Goal: Information Seeking & Learning: Compare options

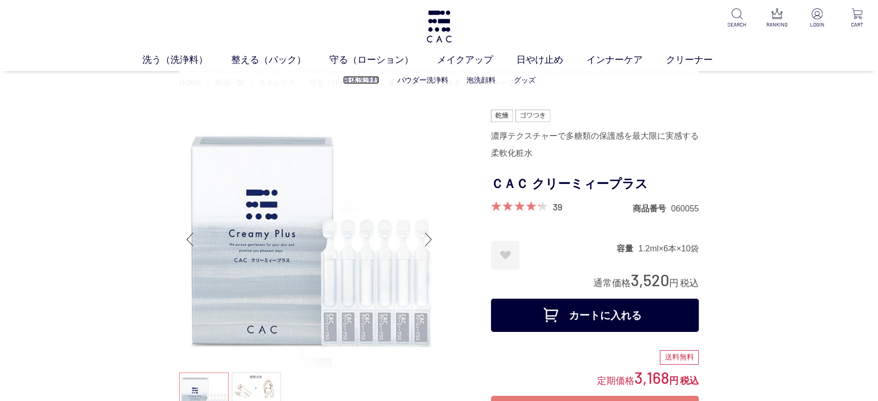
click at [345, 82] on link "液体洗浄料" at bounding box center [361, 80] width 36 height 8
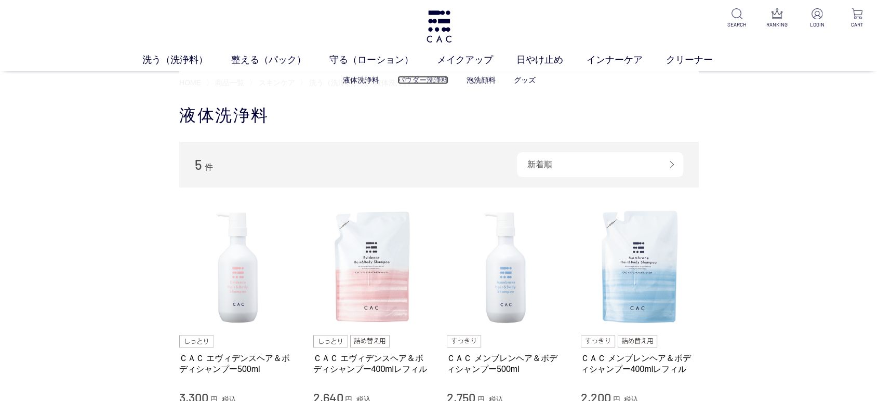
click at [422, 76] on link "パウダー洗浄料" at bounding box center [422, 80] width 51 height 8
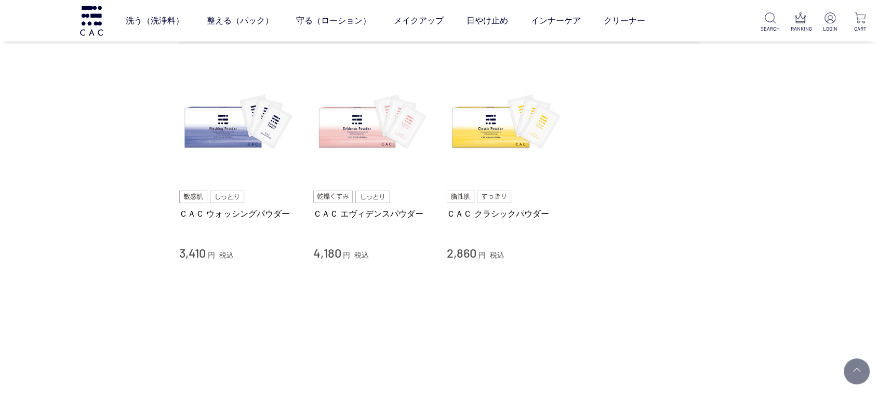
scroll to position [115, 0]
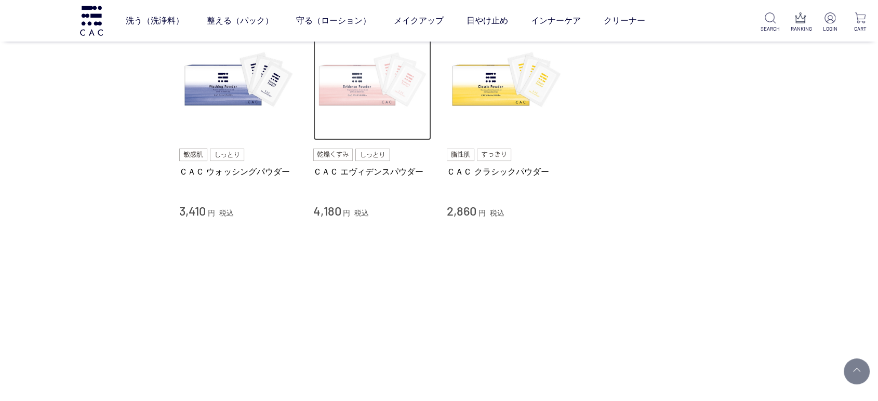
click at [378, 84] on img at bounding box center [372, 81] width 118 height 118
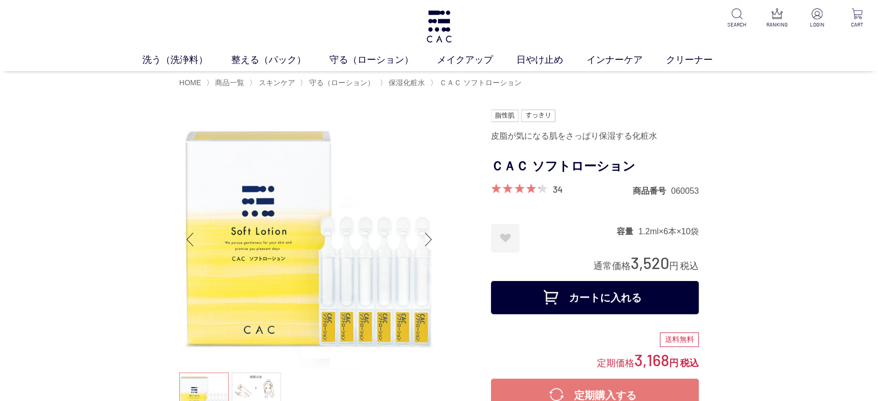
click at [466, 20] on div "洗う（洗浄料） 液体洗浄料 パウダー洗浄料 泡洗顔料 グッズ 整える（パック） フェイスパック ヘアパック 守る（ローション） 保湿化粧水 柔軟化粧水 美容液…" at bounding box center [439, 35] width 878 height 71
click at [446, 24] on img at bounding box center [439, 26] width 28 height 32
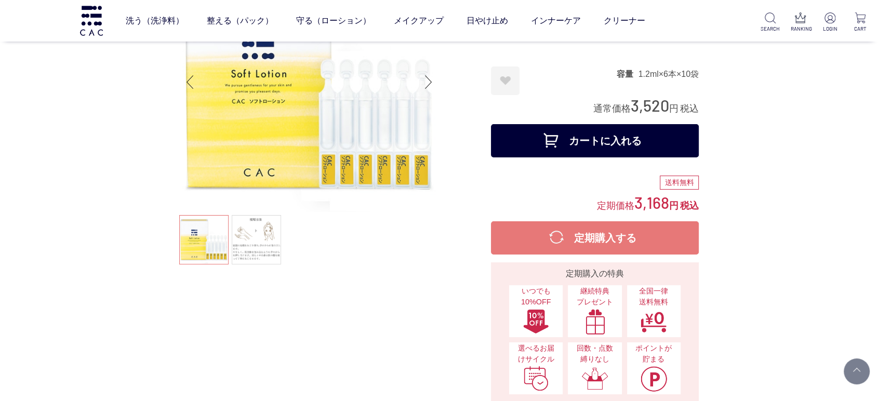
scroll to position [58, 0]
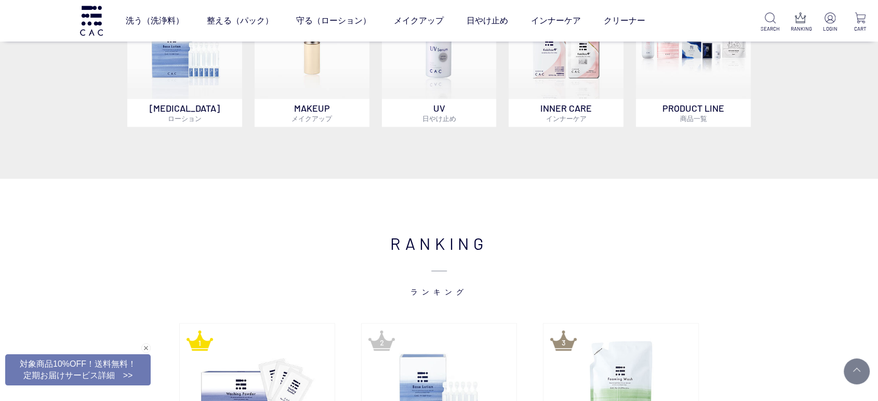
scroll to position [1097, 0]
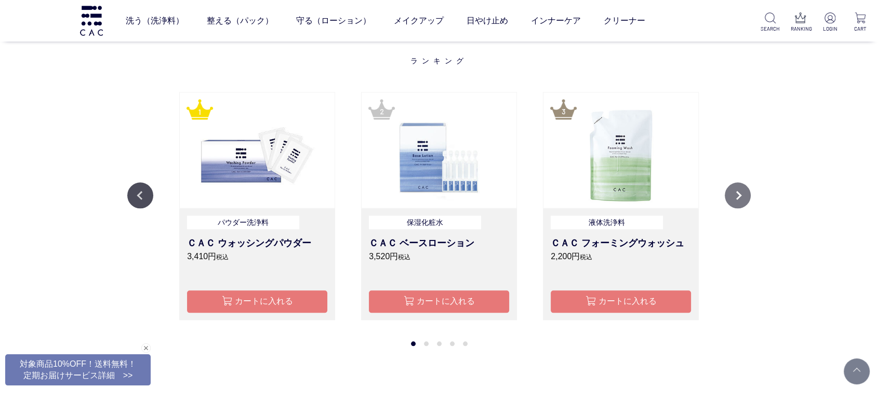
click at [750, 193] on button "Next" at bounding box center [738, 195] width 26 height 26
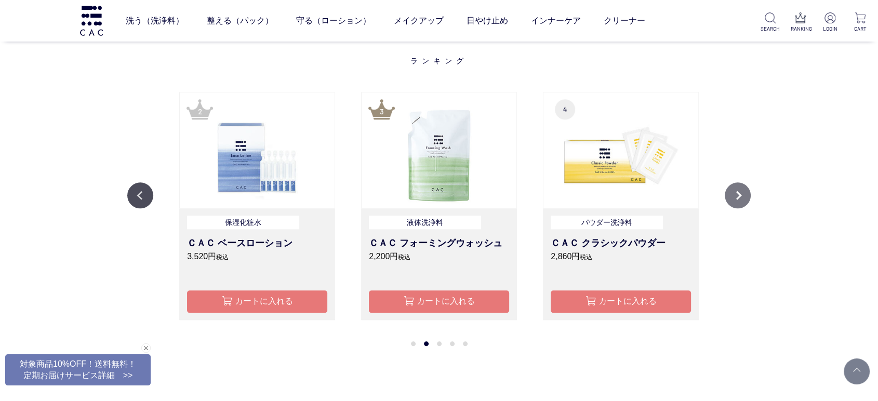
click at [750, 193] on button "Next" at bounding box center [738, 195] width 26 height 26
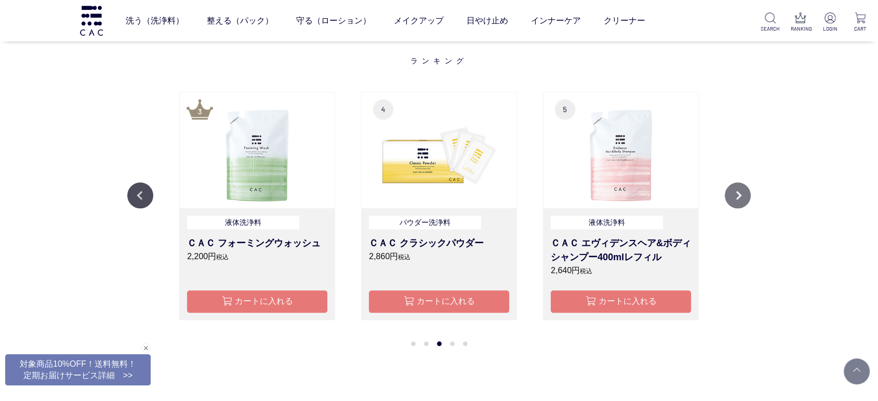
click at [750, 193] on button "Next" at bounding box center [738, 195] width 26 height 26
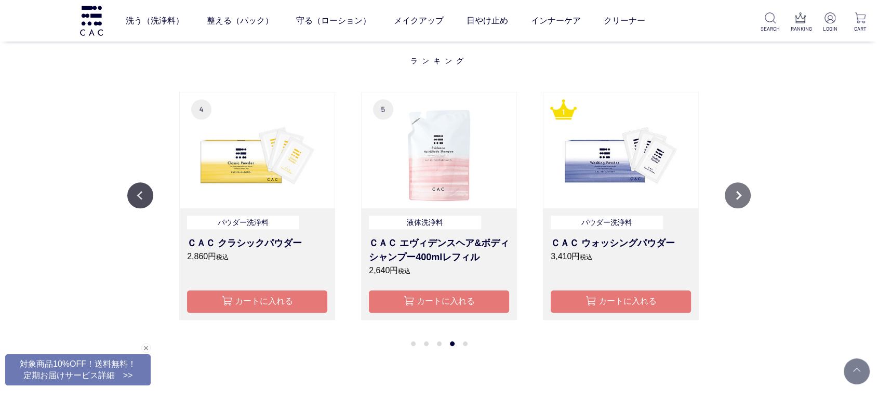
click at [750, 193] on button "Next" at bounding box center [738, 195] width 26 height 26
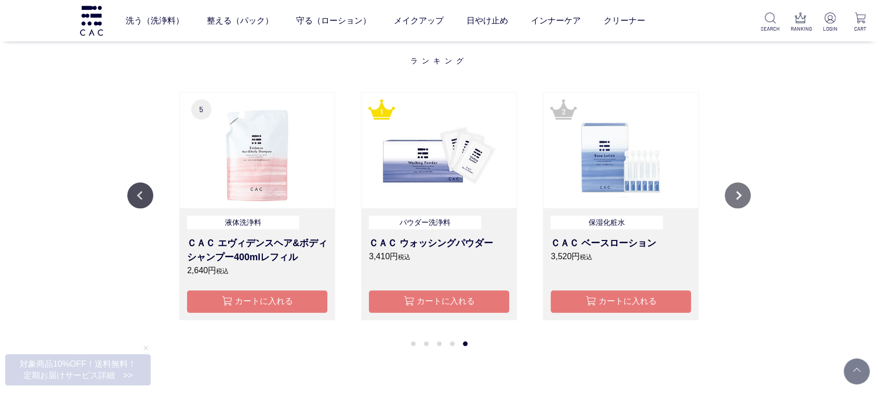
click at [750, 193] on button "Next" at bounding box center [738, 195] width 26 height 26
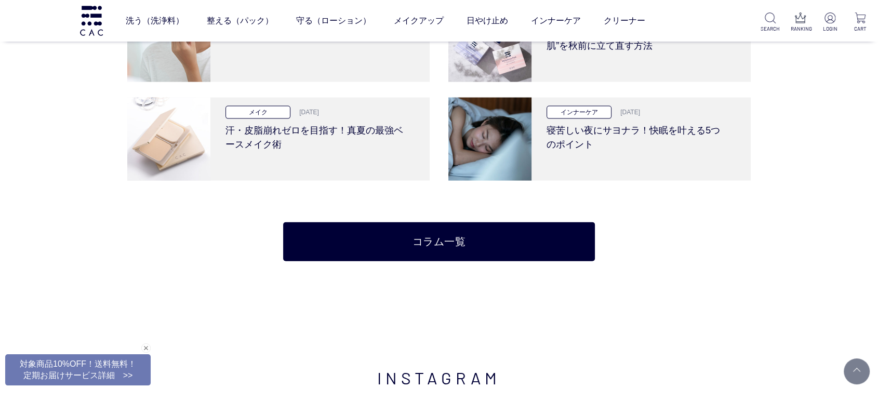
scroll to position [2713, 0]
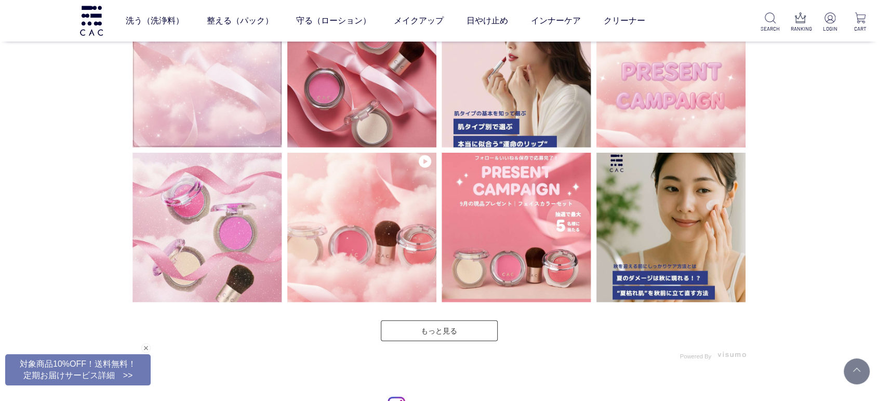
click at [265, 115] on img at bounding box center [207, 73] width 150 height 150
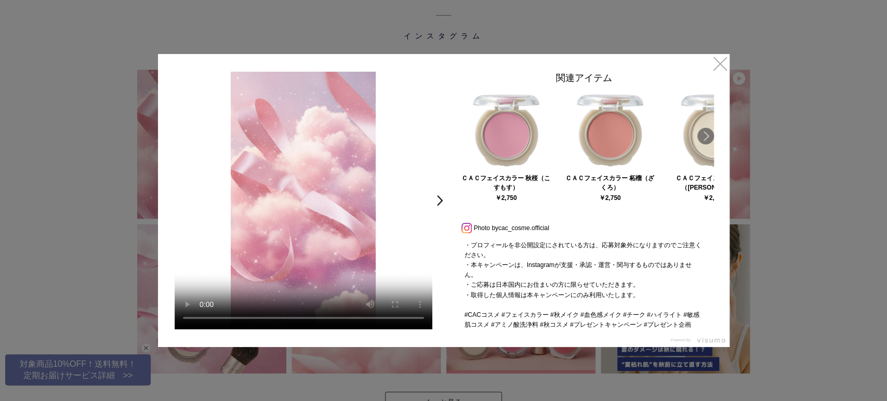
scroll to position [408, 0]
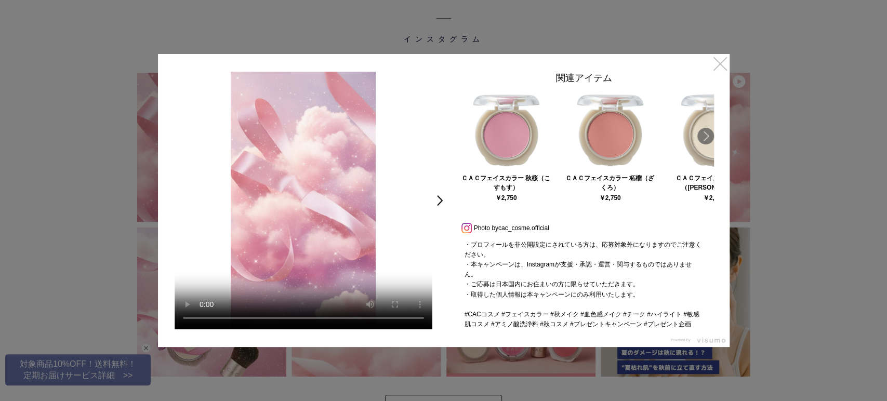
click at [715, 72] on link "×" at bounding box center [720, 63] width 19 height 19
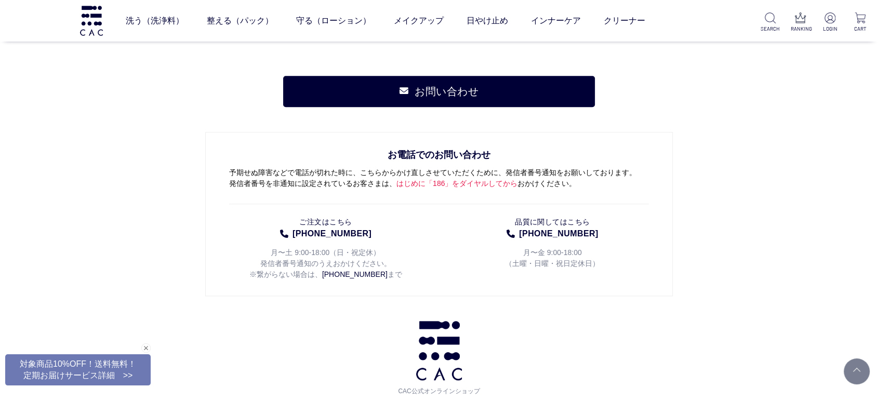
scroll to position [4960, 0]
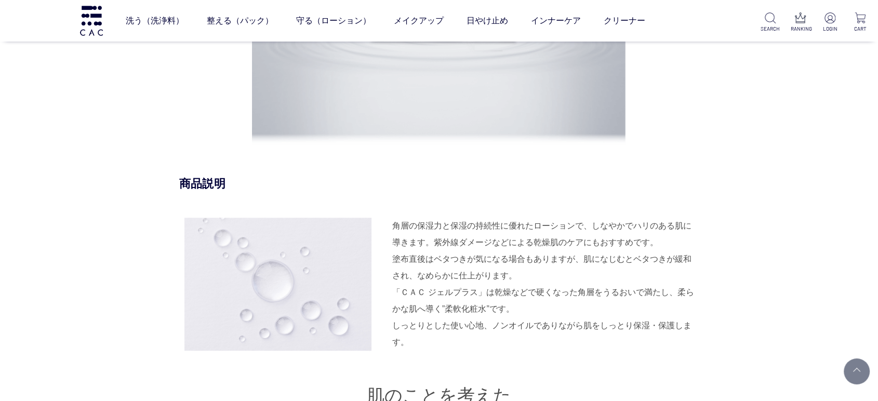
scroll to position [1154, 0]
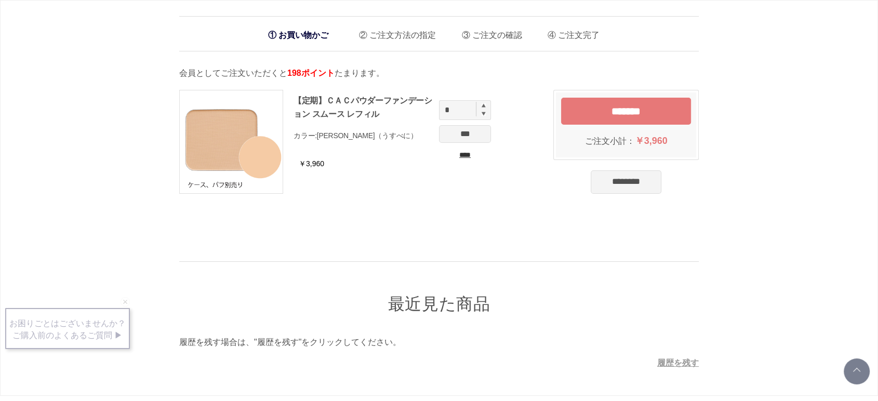
click at [649, 181] on input "********" at bounding box center [626, 181] width 71 height 23
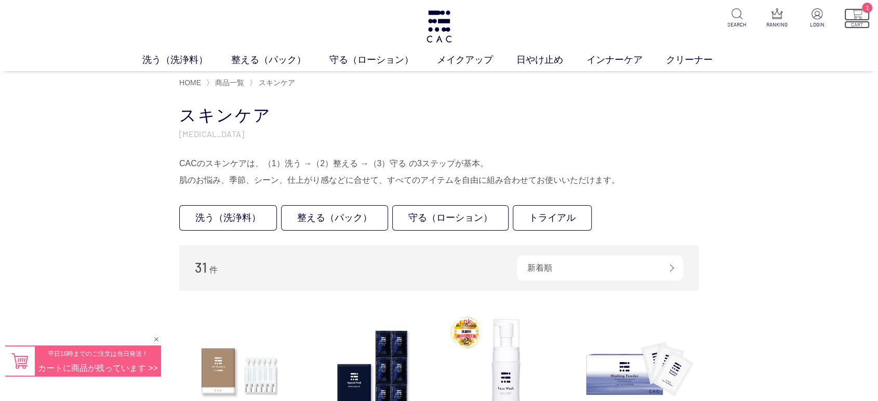
click at [848, 21] on p "CART" at bounding box center [856, 25] width 25 height 8
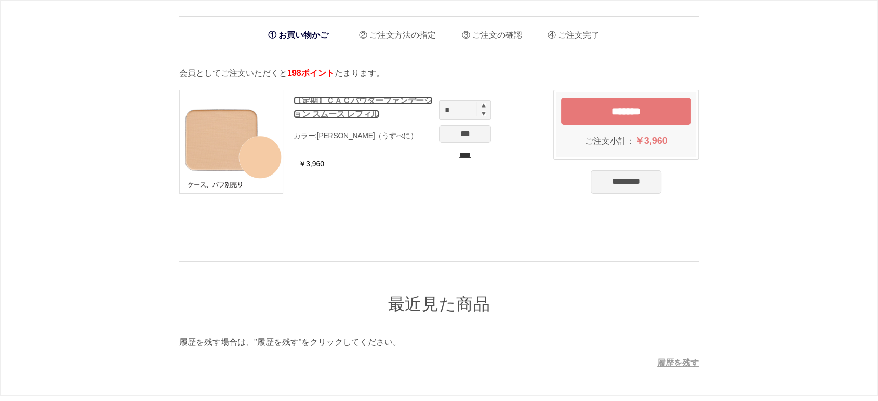
click at [339, 104] on link "【定期】ＣＡＣパウダーファンデーション スムース レフィル" at bounding box center [362, 107] width 139 height 22
click at [459, 155] on input "****" at bounding box center [465, 155] width 52 height 11
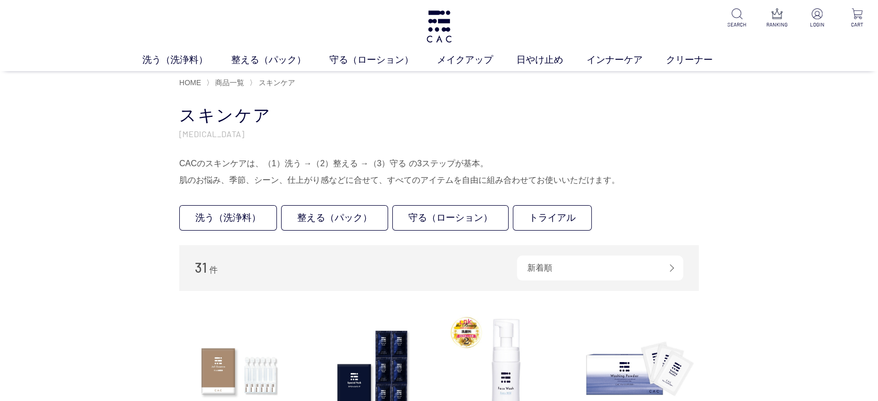
click at [659, 175] on div "CACのスキンケアは、（1）洗う →（2）整える →（3）守る の3ステップが基本。 肌のお悩み、季節、シーン、仕上がり感などに合せて、すべてのアイテムを自由…" at bounding box center [438, 171] width 519 height 33
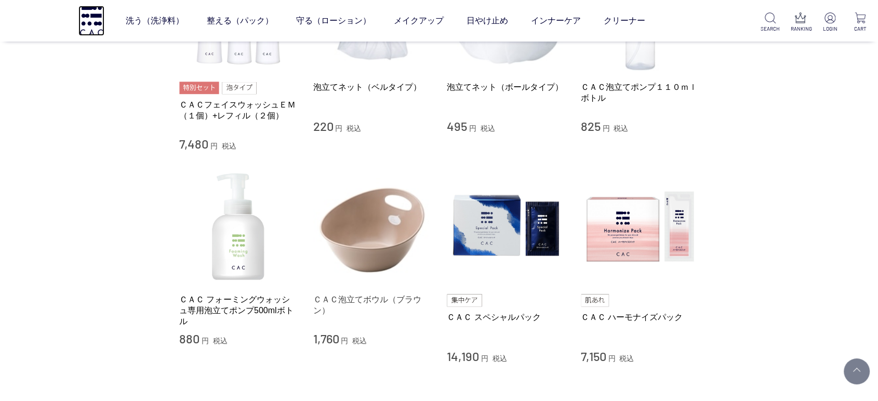
scroll to position [1154, 0]
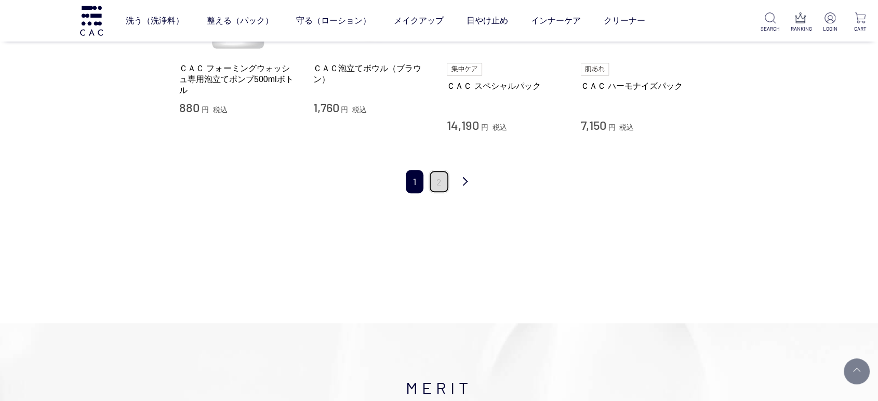
click at [447, 176] on link "2" at bounding box center [439, 181] width 21 height 23
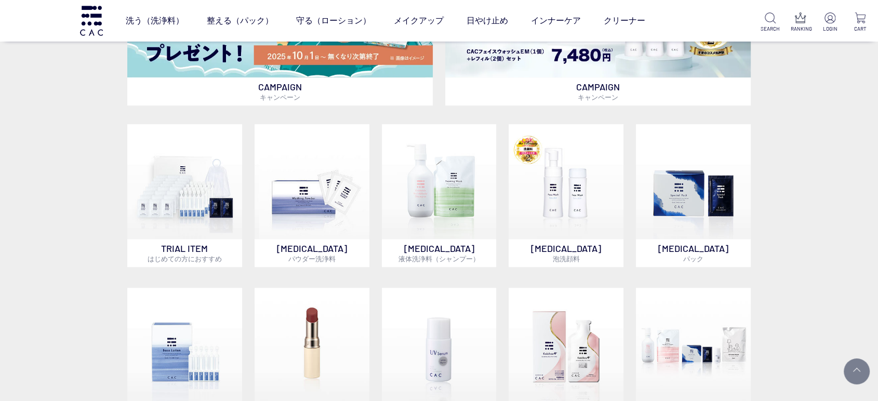
scroll to position [461, 0]
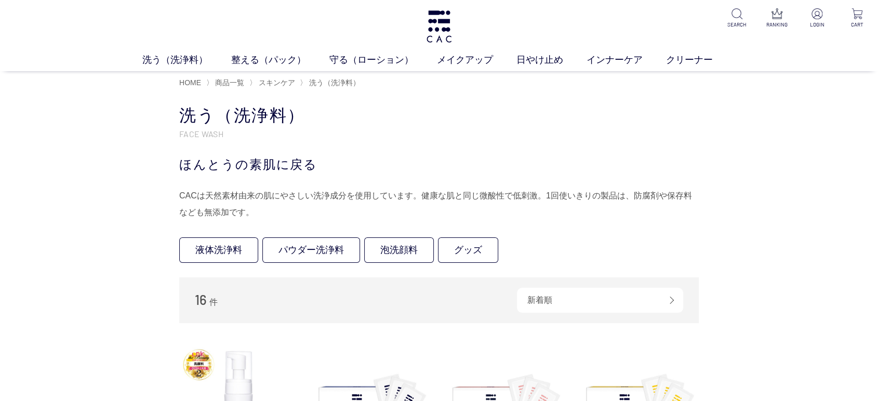
drag, startPoint x: 311, startPoint y: 111, endPoint x: 175, endPoint y: 114, distance: 136.1
copy h1 "洗う（洗浄料）"
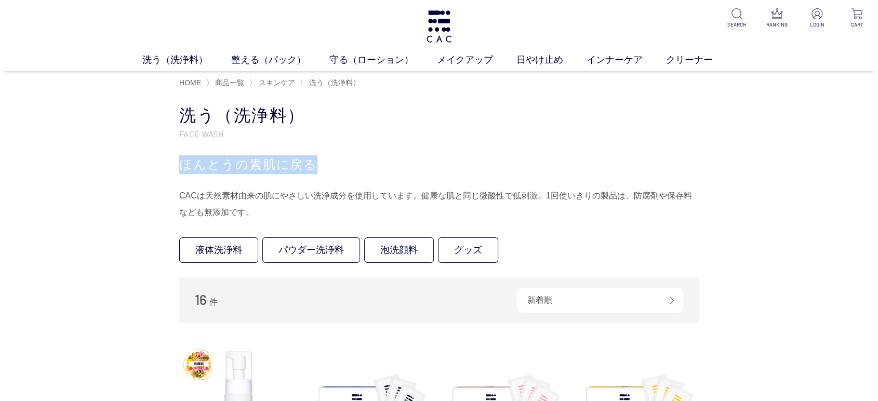
drag, startPoint x: 179, startPoint y: 163, endPoint x: 345, endPoint y: 163, distance: 166.7
click at [345, 163] on div "ほんとうの素肌に戻る" at bounding box center [438, 164] width 519 height 19
click at [299, 192] on div "CACは天然素材由来の肌にやさしい洗浄成分を使用しています。健康な肌と同じ微酸性で低刺激。1回使いきりの製品は、防腐剤や保存料なども無添加です。" at bounding box center [438, 204] width 519 height 33
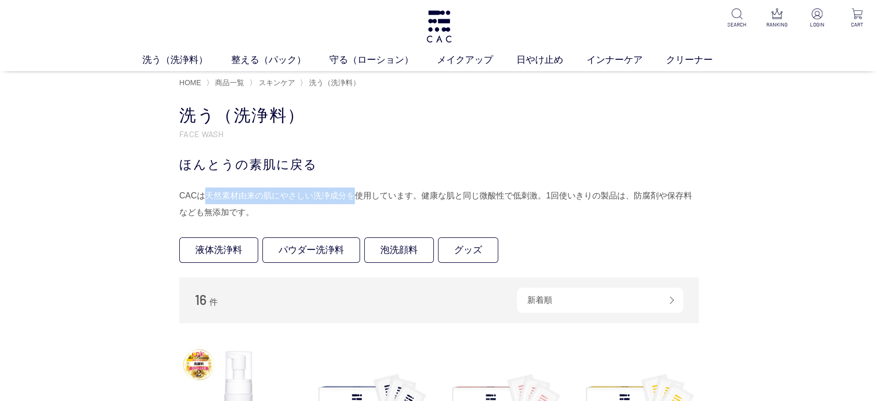
drag, startPoint x: 204, startPoint y: 195, endPoint x: 353, endPoint y: 199, distance: 149.6
click at [353, 199] on div "CACは天然素材由来の肌にやさしい洗浄成分を使用しています。健康な肌と同じ微酸性で低刺激。1回使いきりの製品は、防腐剤や保存料なども無添加です。" at bounding box center [438, 204] width 519 height 33
drag, startPoint x: 390, startPoint y: 202, endPoint x: 455, endPoint y: 201, distance: 64.9
click at [390, 202] on div "CACは天然素材由来の肌にやさしい洗浄成分を使用しています。健康な肌と同じ微酸性で低刺激。1回使いきりの製品は、防腐剤や保存料なども無添加です。" at bounding box center [438, 204] width 519 height 33
click at [629, 203] on div "CACは天然素材由来の肌にやさしい洗浄成分を使用しています。健康な肌と同じ微酸性で低刺激。1回使いきりの製品は、防腐剤や保存料なども無添加です。" at bounding box center [438, 204] width 519 height 33
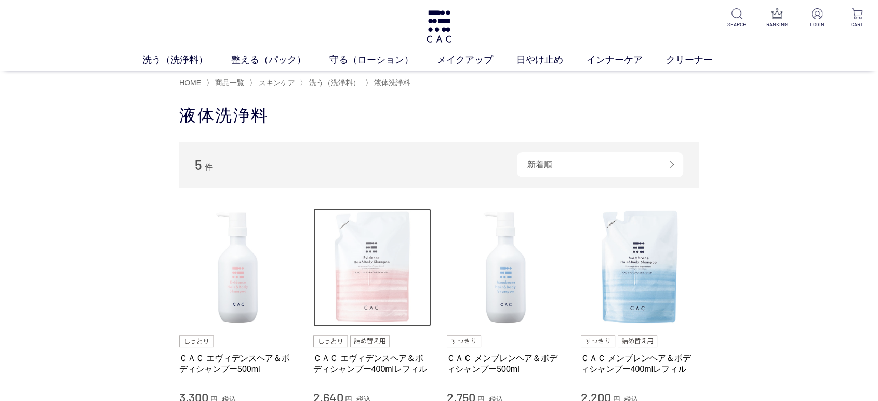
click at [407, 239] on img at bounding box center [372, 267] width 118 height 118
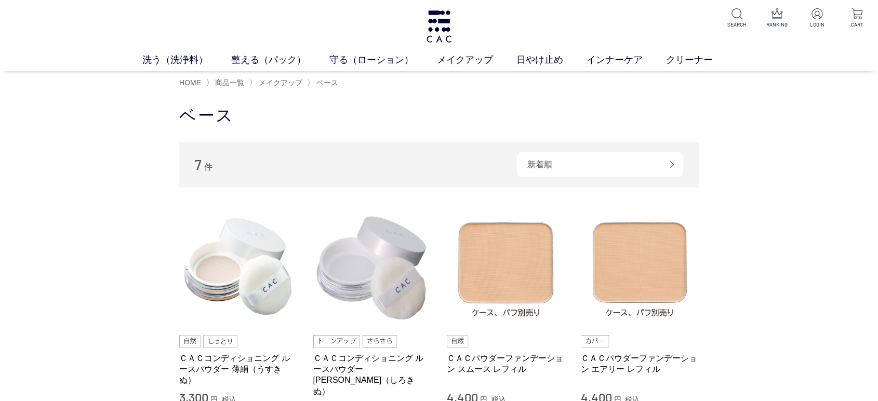
click at [0, 300] on div "買い物かご 買い物かご内の商品 買い物かごは空です... カテゴリから探す 商品一覧 スキンケア メイクアップ ベース アイ フェイスカラー リップ その他 …" at bounding box center [439, 399] width 878 height 611
click at [49, 139] on div "買い物かご 買い物かご内の商品 買い物かごは空です... カテゴリから探す 商品一覧 スキンケア メイクアップ ベース アイ フェイスカラー リップ その他 …" at bounding box center [439, 399] width 878 height 611
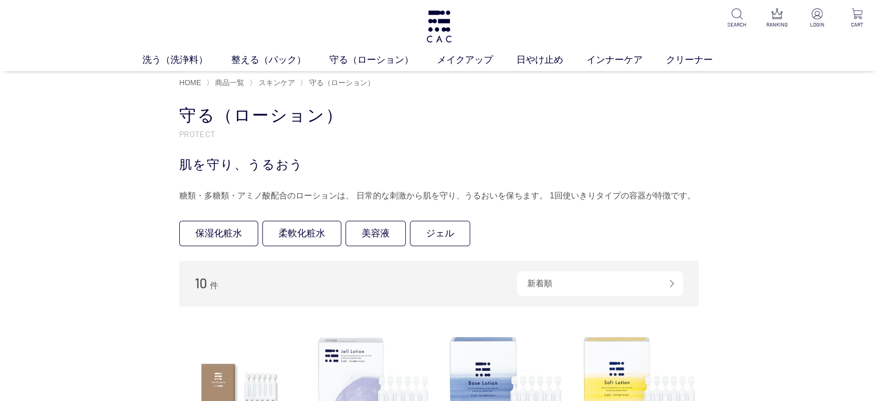
click at [585, 179] on div "守る（ローション） PROTECT 肌を守り、うるおう 糖類・多糖類・アミノ酸配合のローションは、 日常的な刺激から肌を守り、うるおいを保ちます。 1回使いき…" at bounding box center [438, 154] width 519 height 100
click at [416, 119] on h1 "守る（ローション）" at bounding box center [438, 115] width 519 height 22
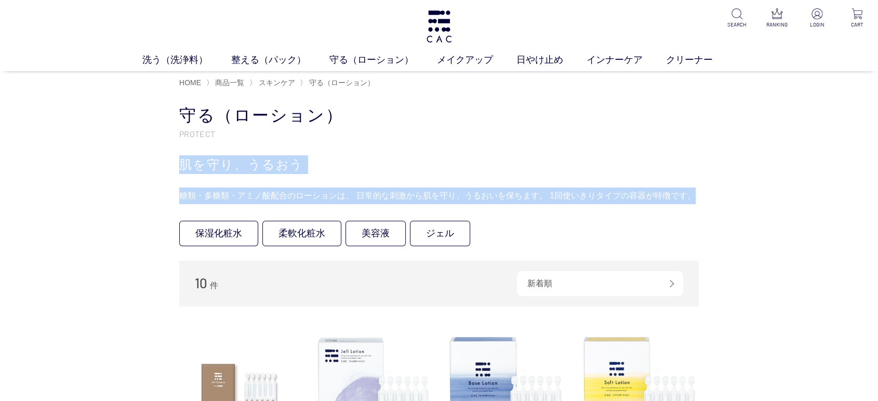
drag, startPoint x: 167, startPoint y: 164, endPoint x: 691, endPoint y: 186, distance: 524.6
click at [691, 186] on div "守る（ローション） PROTECT 肌を守り、うるおう 糖類・多糖類・アミノ酸配合のローションは、 日常的な刺激から肌を守り、うるおいを保ちます。 1回使いき…" at bounding box center [438, 154] width 519 height 100
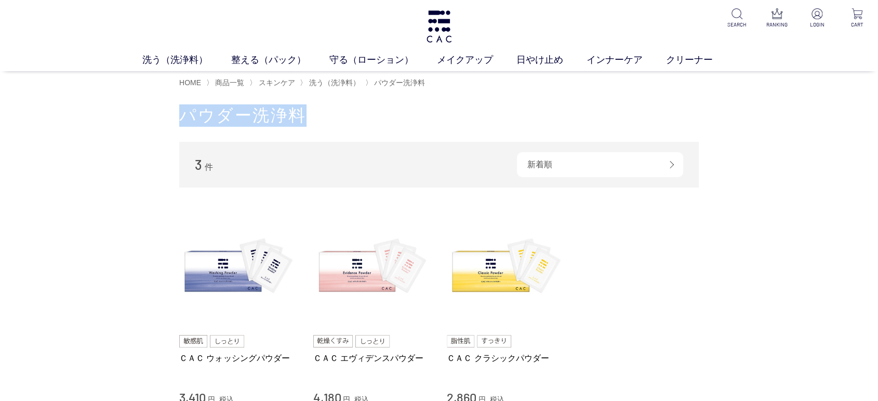
drag, startPoint x: 178, startPoint y: 119, endPoint x: 298, endPoint y: 110, distance: 120.4
click at [298, 110] on div "買い物かご 買い物かご内の商品 買い物かごは空です... カテゴリから探す 商品一覧 スキンケア 洗う（洗浄料） 液体洗浄料 パウダー洗浄料 泡洗顔料 グッズ…" at bounding box center [439, 301] width 551 height 395
copy h1 "パウダー洗浄料"
click at [726, 91] on div "HOME 〉 商品一覧 〉 スキンケア 〉 洗う（洗浄料） 〉 パウダー洗浄料" at bounding box center [439, 82] width 878 height 23
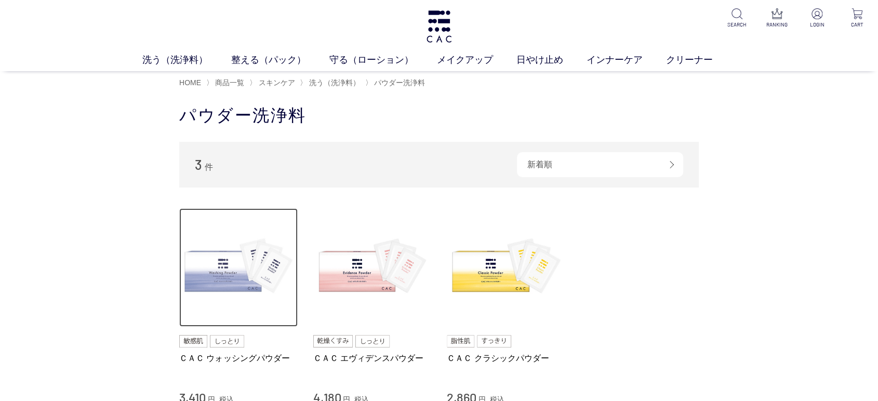
click at [214, 275] on img at bounding box center [238, 267] width 118 height 118
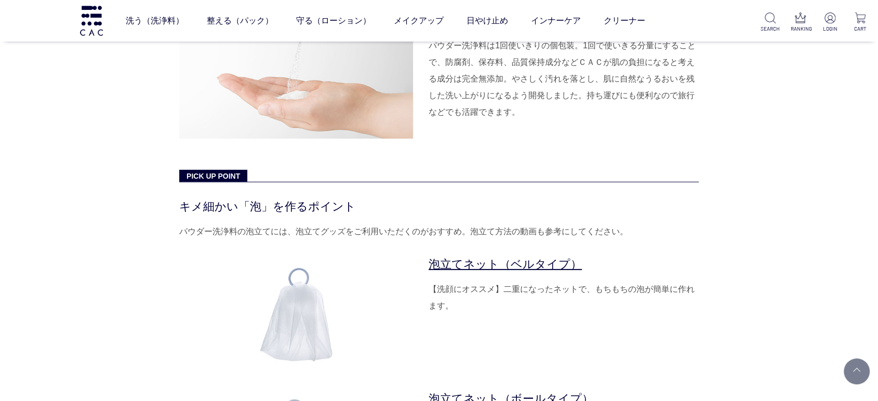
scroll to position [3174, 0]
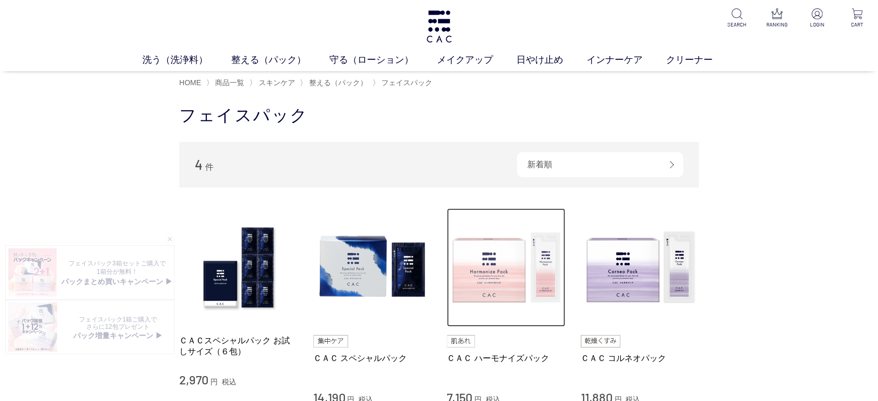
click at [474, 258] on img at bounding box center [506, 267] width 118 height 118
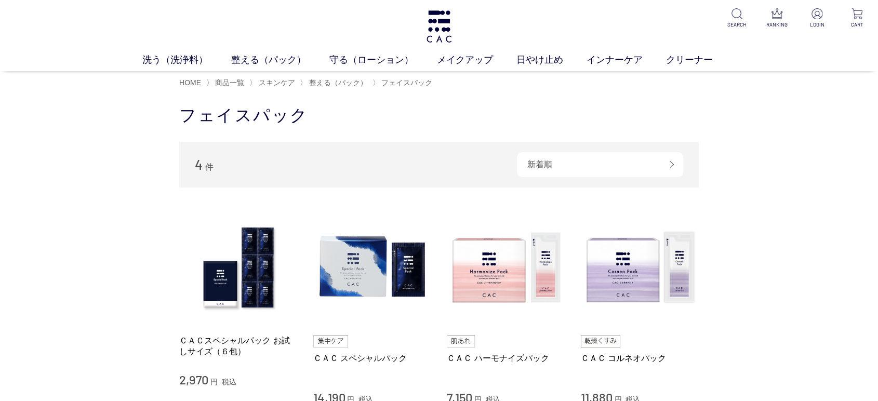
click at [108, 173] on div "買い物かご 買い物かご内の商品 買い物かごは空です... カテゴリから探す 商品一覧 スキンケア 洗う（洗浄料） 整える（パック） フェイスパック ヘアパック…" at bounding box center [439, 296] width 878 height 405
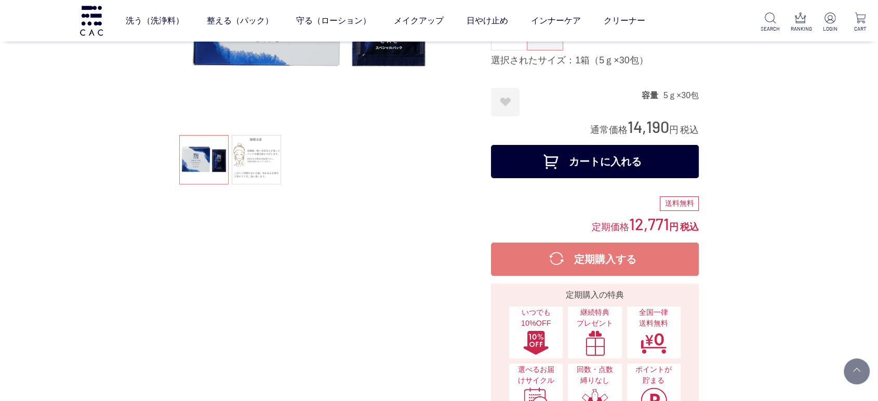
scroll to position [173, 0]
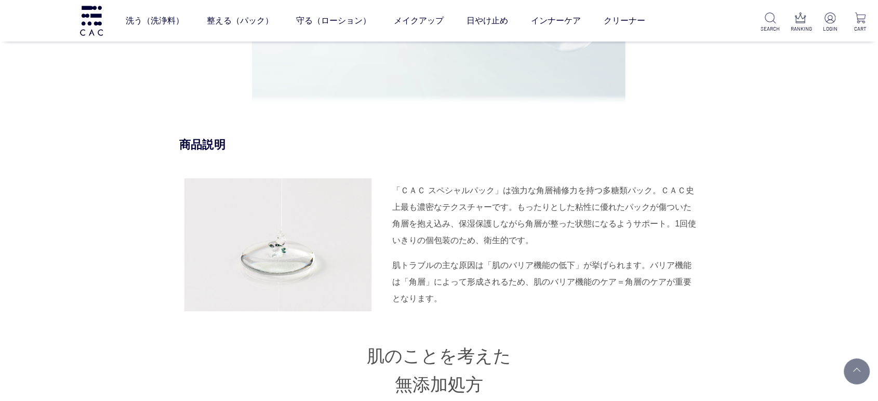
scroll to position [1154, 0]
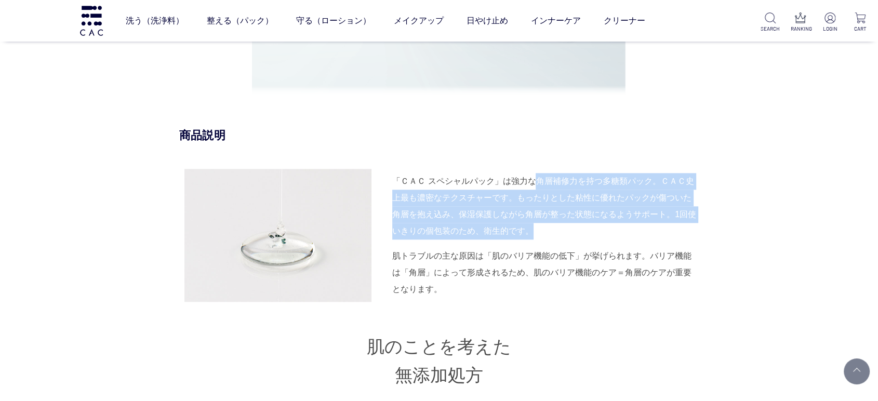
drag, startPoint x: 536, startPoint y: 159, endPoint x: 658, endPoint y: 236, distance: 144.3
click at [655, 233] on div "「ＣＡＣ スペシャルパック」は強力な角層補修力を持つ多糖類パック。ＣＡＣ史上最も濃密なテクスチャーです。もったりとした粘性に優れたパックが傷ついた角層を抱え込…" at bounding box center [545, 206] width 306 height 66
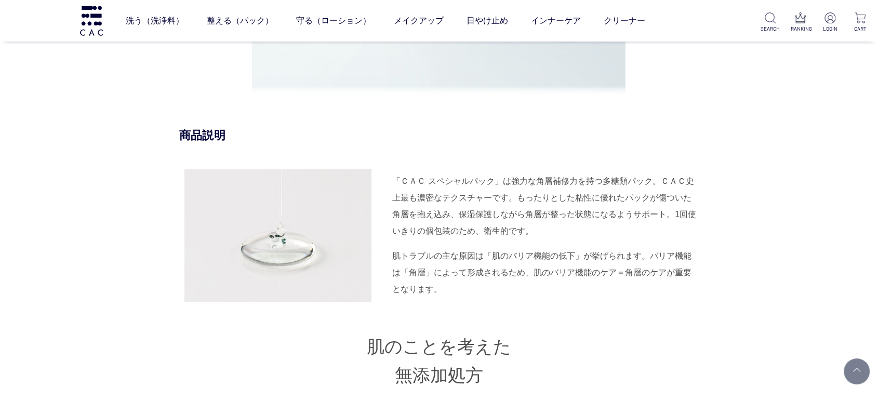
click at [468, 253] on div "肌トラブルの主な原因は「肌のバリア機能の低下」が挙げられます。バリア機能は「角層」によって形成されるため、肌のバリア機能のケア＝角層のケアが重要となります。" at bounding box center [545, 273] width 306 height 50
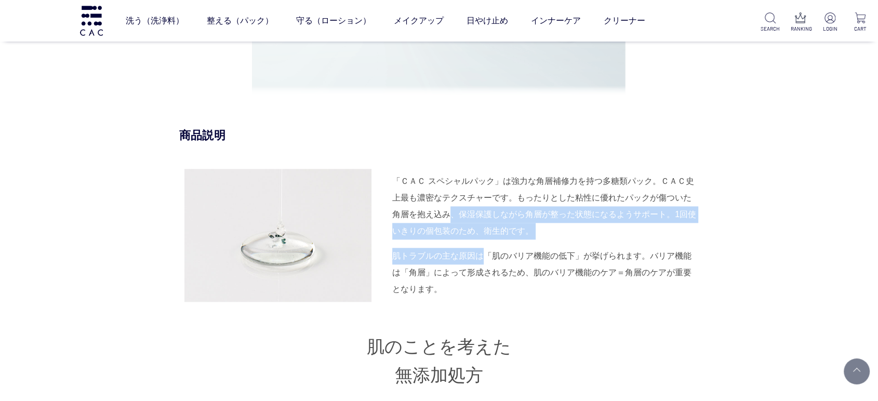
drag, startPoint x: 450, startPoint y: 218, endPoint x: 485, endPoint y: 251, distance: 48.2
click at [485, 251] on div "「ＣＡＣ スペシャルパック」は強力な角層補修力を持つ多糖類パック。ＣＡＣ史上最も濃密なテクスチャーです。もったりとした粘性に優れたパックが傷ついた角層を抱え込…" at bounding box center [438, 235] width 519 height 133
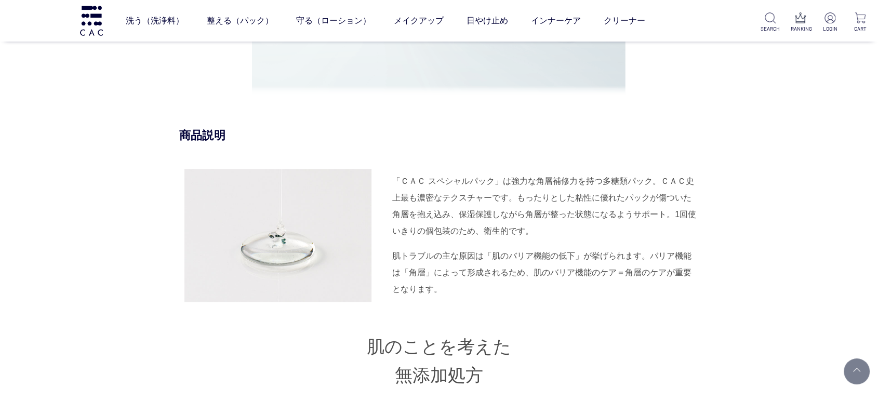
click at [528, 287] on div "肌トラブルの主な原因は「肌のバリア機能の低下」が挙げられます。バリア機能は「角層」によって形成されるため、肌のバリア機能のケア＝角層のケアが重要となります。" at bounding box center [545, 273] width 306 height 50
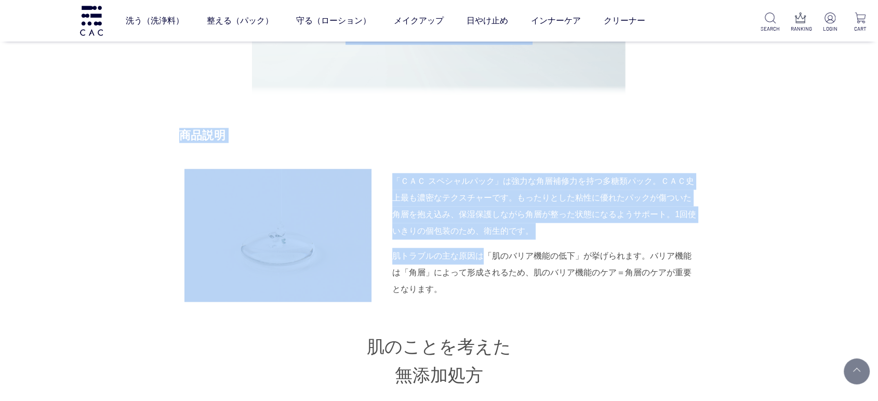
drag, startPoint x: 698, startPoint y: 270, endPoint x: 738, endPoint y: 278, distance: 40.9
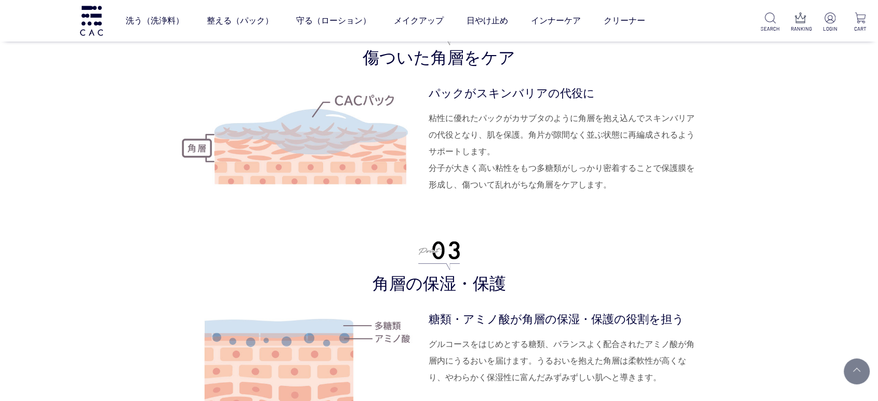
scroll to position [2770, 0]
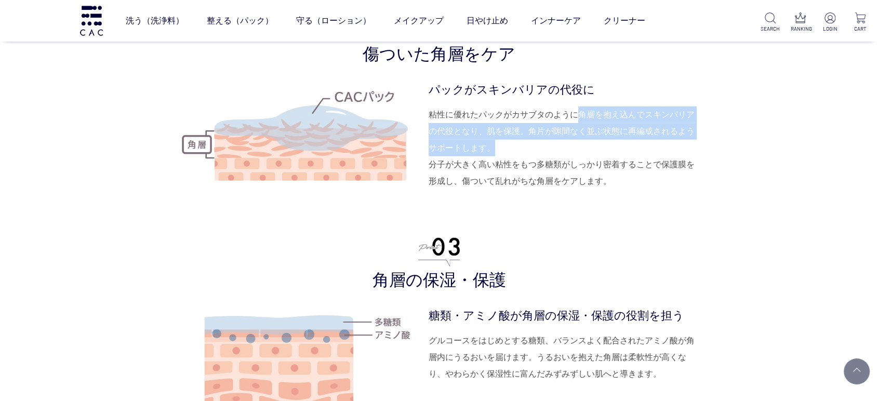
drag, startPoint x: 581, startPoint y: 121, endPoint x: 619, endPoint y: 144, distance: 44.3
click at [619, 144] on dd "粘性に優れたパックがカサブタのように角層を抱え込んでスキンバリアの代役となり、肌を保護。角片が隙間なく並ぶ状態に再編成されるようサポートします。 分子が大きく…" at bounding box center [564, 147] width 270 height 83
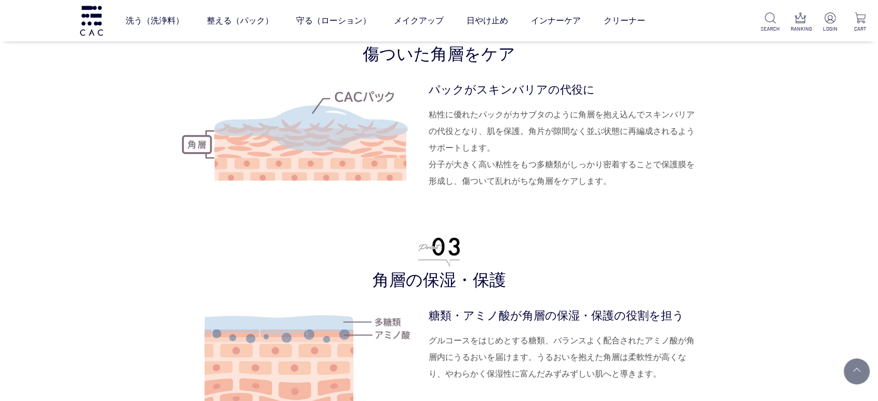
click at [500, 164] on dd "粘性に優れたパックがカサブタのように角層を抱え込んでスキンバリアの代役となり、肌を保護。角片が隙間なく並ぶ状態に再編成されるようサポートします。 分子が大きく…" at bounding box center [564, 147] width 270 height 83
drag, startPoint x: 628, startPoint y: 112, endPoint x: 672, endPoint y: 121, distance: 45.1
click at [672, 121] on dd "粘性に優れたパックがカサブタのように角層を抱え込んでスキンバリアの代役となり、肌を保護。角片が隙間なく並ぶ状態に再編成されるようサポートします。 分子が大きく…" at bounding box center [564, 147] width 270 height 83
click at [691, 170] on dd "粘性に優れたパックがカサブタのように角層を抱え込んでスキンバリアの代役となり、肌を保護。角片が隙間なく並ぶ状態に再編成されるようサポートします。 分子が大きく…" at bounding box center [564, 147] width 270 height 83
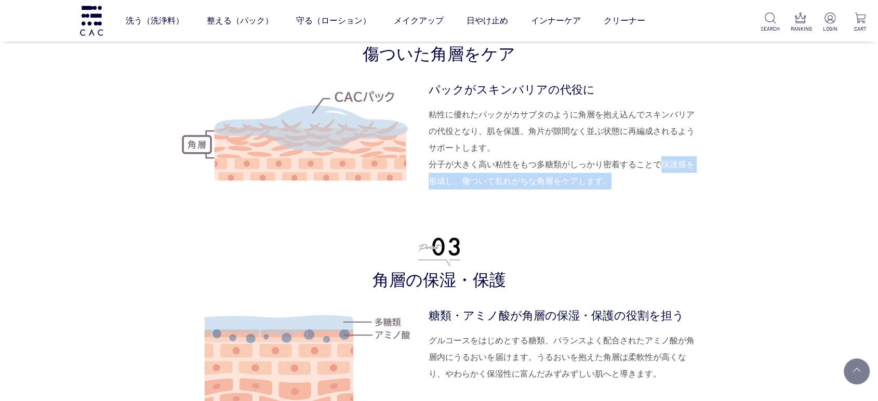
drag, startPoint x: 659, startPoint y: 160, endPoint x: 684, endPoint y: 192, distance: 40.4
click at [684, 192] on dl "パックがスキンバリアの代役に 粘性に優れたパックがカサブタのように角層を抱え込んでスキンバリアの代役となり、肌を保護。角片が隙間なく並ぶ状態に再編成されるよう…" at bounding box center [564, 144] width 270 height 127
click at [620, 212] on ul "蜂蜜のような粘性 処方バランスによって異なる粘性 ＣＡＣのフェイスパックは成分の処方バランスの違いにより、「やわらかめ」～「もったり濃密」まで粘性に差がありま…" at bounding box center [438, 220] width 519 height 879
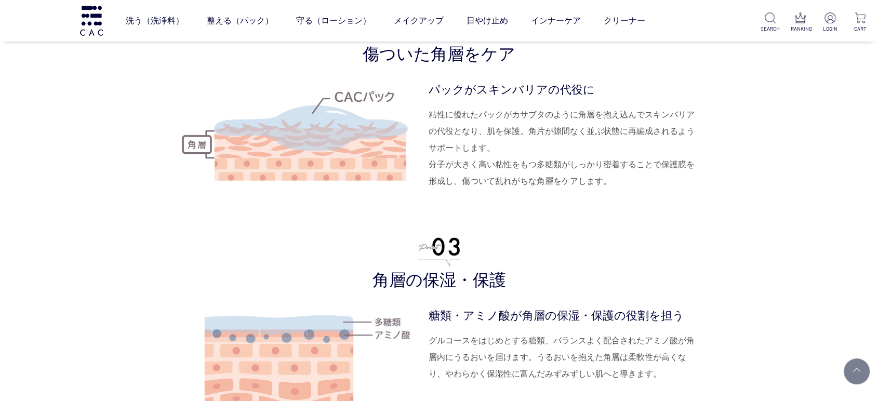
click at [612, 213] on ul "蜂蜜のような粘性 処方バランスによって異なる粘性 ＣＡＣのフェイスパックは成分の処方バランスの違いにより、「やわらかめ」～「もったり濃密」まで粘性に差がありま…" at bounding box center [438, 220] width 519 height 879
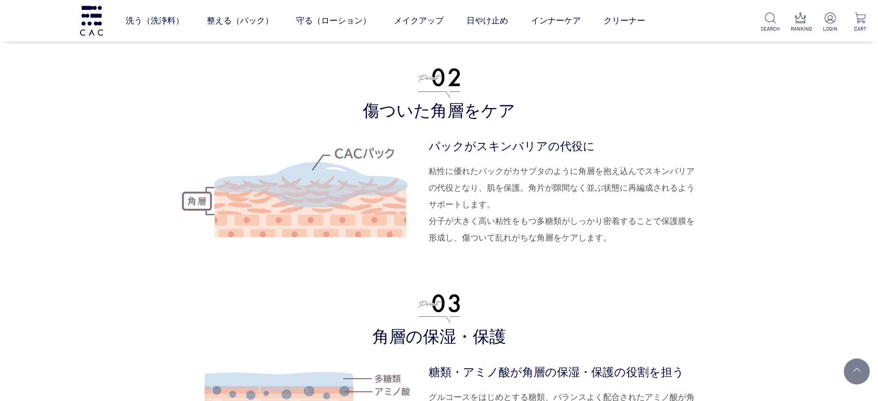
scroll to position [2713, 0]
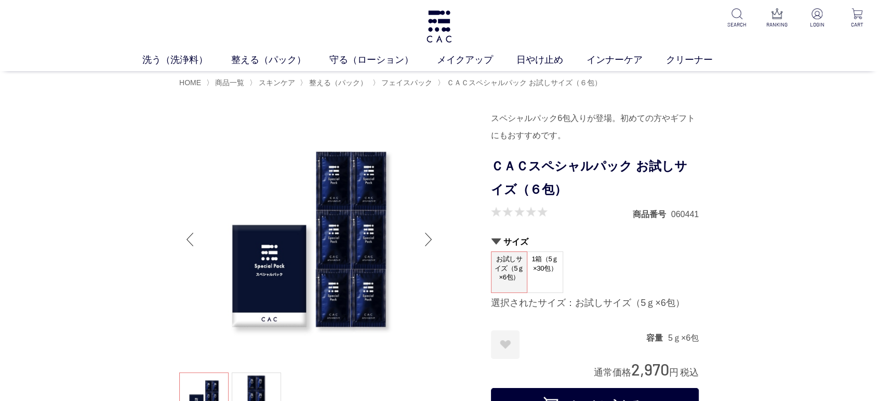
drag, startPoint x: 19, startPoint y: 203, endPoint x: 19, endPoint y: 211, distance: 7.8
drag, startPoint x: 33, startPoint y: 109, endPoint x: 0, endPoint y: 173, distance: 72.2
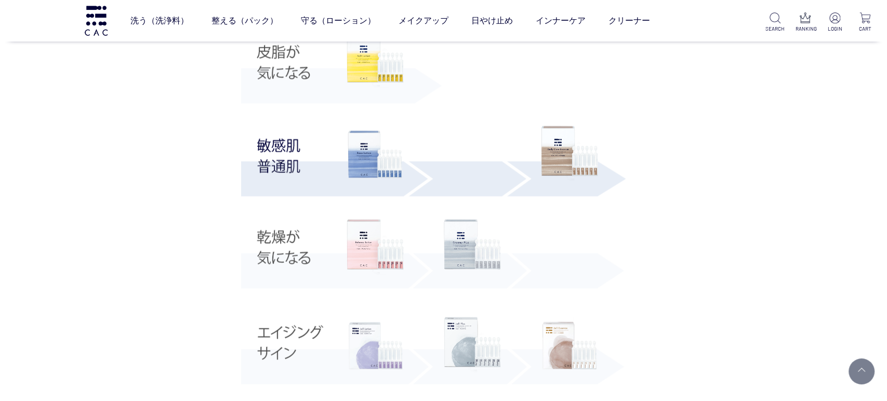
scroll to position [1962, 0]
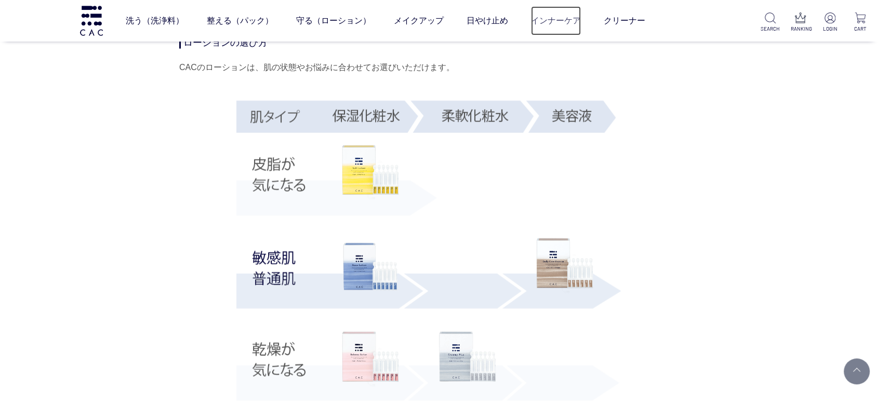
click at [544, 14] on link "インナーケア" at bounding box center [556, 20] width 50 height 29
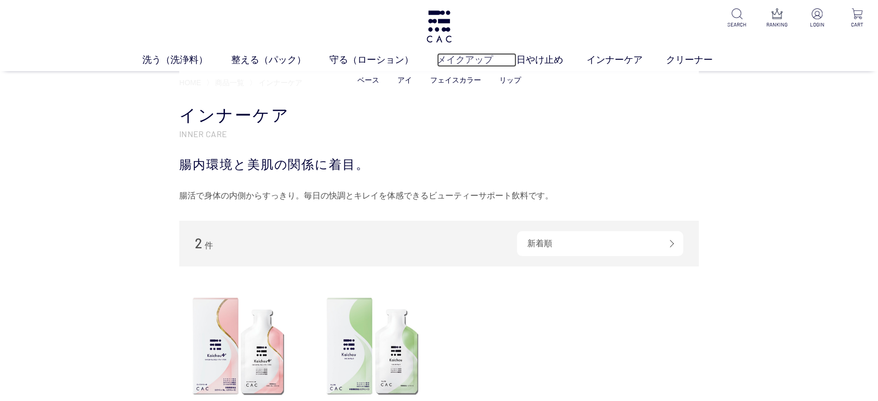
click at [464, 59] on link "メイクアップ" at bounding box center [476, 60] width 79 height 14
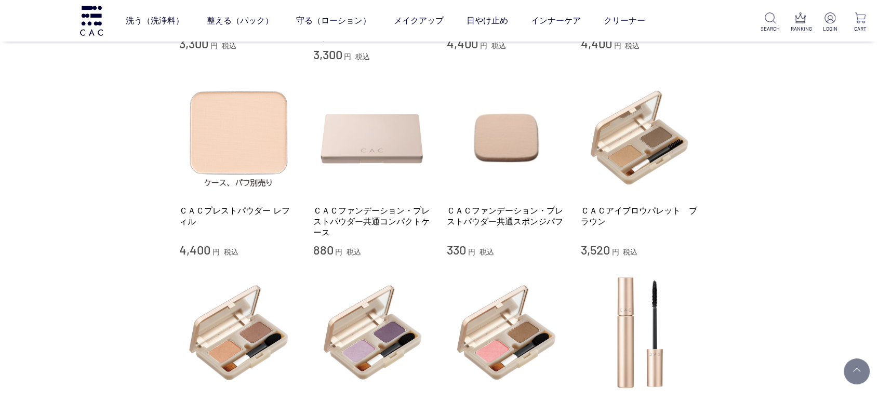
scroll to position [231, 0]
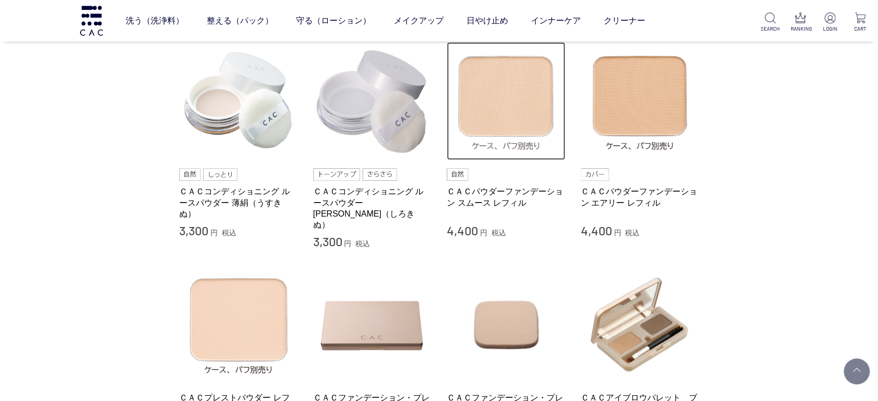
click at [495, 158] on img at bounding box center [506, 101] width 118 height 118
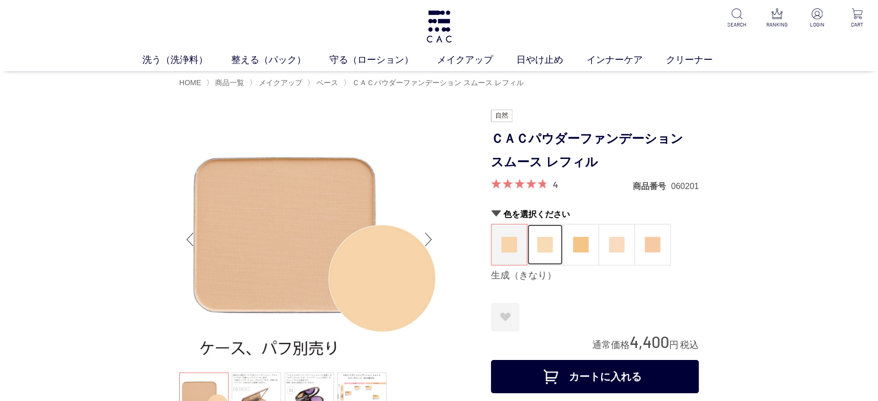
click at [550, 255] on figure at bounding box center [544, 244] width 35 height 41
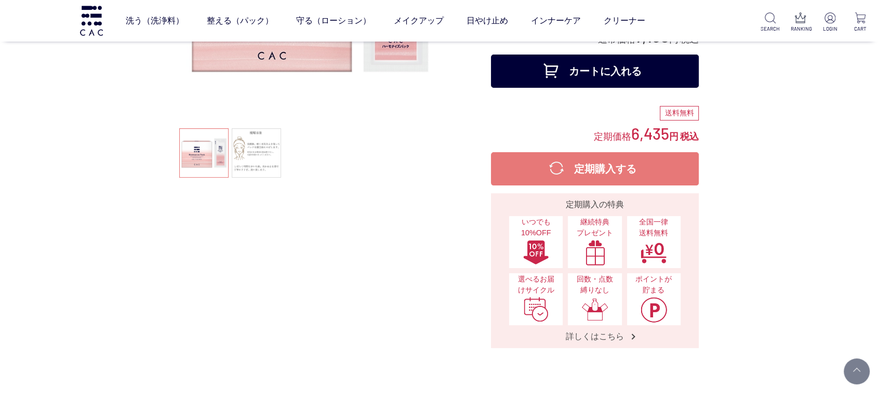
scroll to position [461, 0]
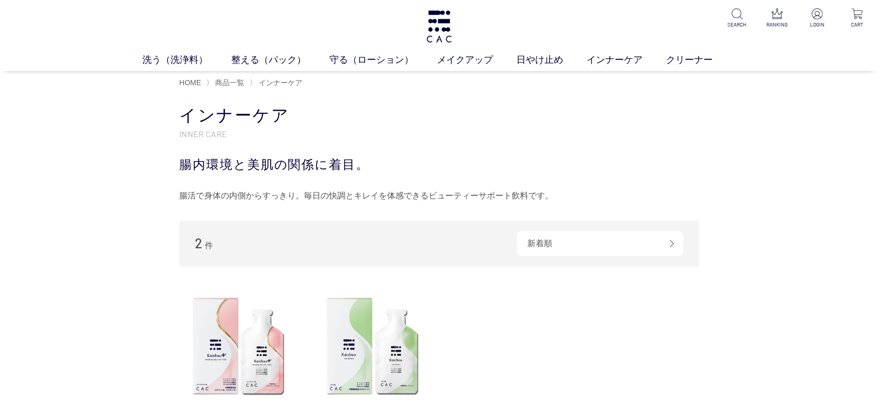
drag, startPoint x: 0, startPoint y: 184, endPoint x: 233, endPoint y: 184, distance: 232.7
click at [113, 184] on div "買い物かご 買い物かご内の商品 買い物かごは空です... カテゴリから探す 商品一覧 スキンケア メイクアップ その他 日やけ止め インナーケア クリーナー …" at bounding box center [439, 327] width 878 height 466
click at [17, 196] on div "買い物かご 買い物かご内の商品 買い物かごは空です... カテゴリから探す 商品一覧 スキンケア メイクアップ その他 日やけ止め インナーケア クリーナー …" at bounding box center [439, 327] width 878 height 466
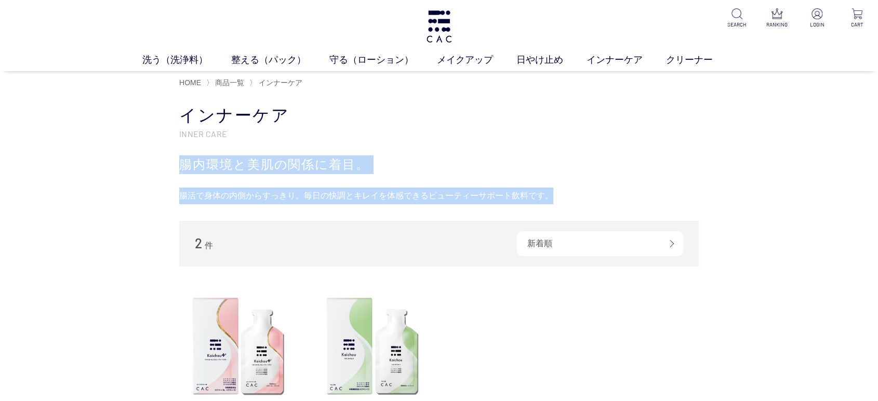
drag, startPoint x: 154, startPoint y: 166, endPoint x: 677, endPoint y: 178, distance: 523.2
click at [674, 179] on div "買い物かご 買い物かご内の商品 買い物かごは空です... カテゴリから探す 商品一覧 スキンケア メイクアップ その他 日やけ止め インナーケア クリーナー …" at bounding box center [439, 327] width 878 height 466
click at [519, 194] on div "腸活で身体の内側からすっきり。毎日の快調とキレイを体感できるビューティーサポート飲料です。" at bounding box center [438, 196] width 519 height 17
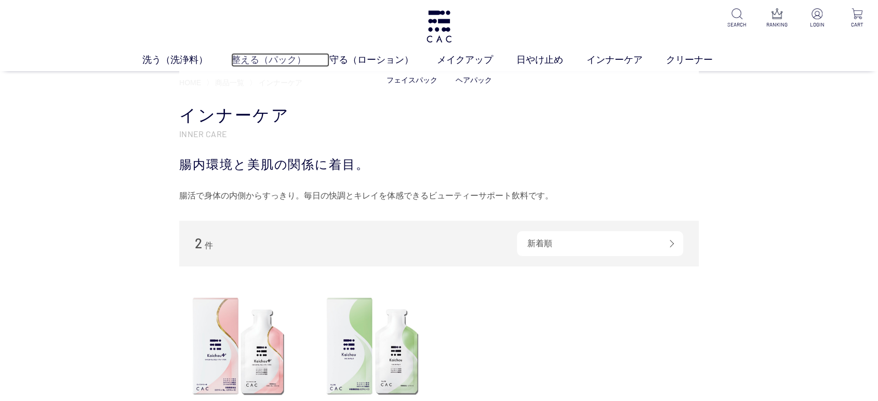
click at [269, 58] on link "整える（パック）" at bounding box center [280, 60] width 98 height 14
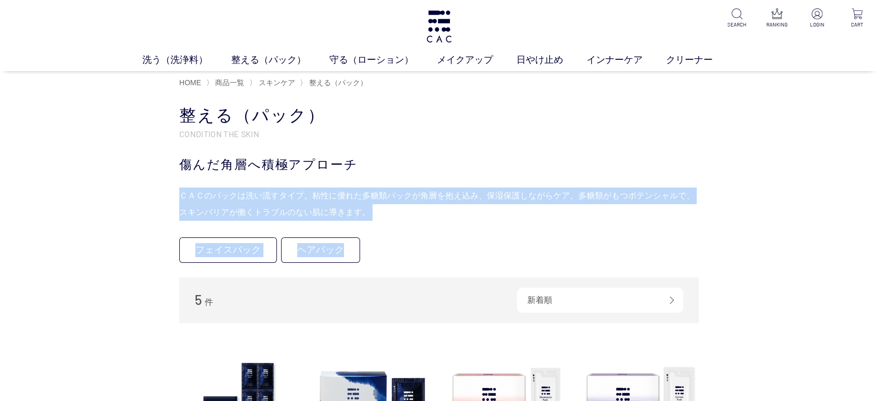
drag, startPoint x: 145, startPoint y: 203, endPoint x: 755, endPoint y: 213, distance: 609.4
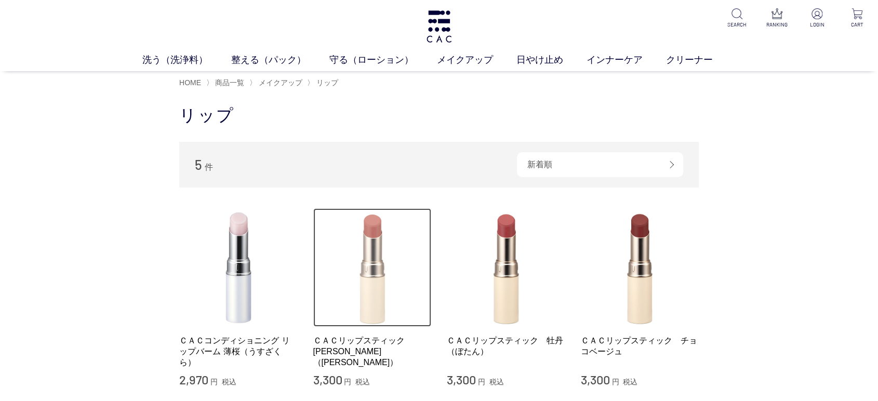
click at [353, 220] on img at bounding box center [372, 267] width 118 height 118
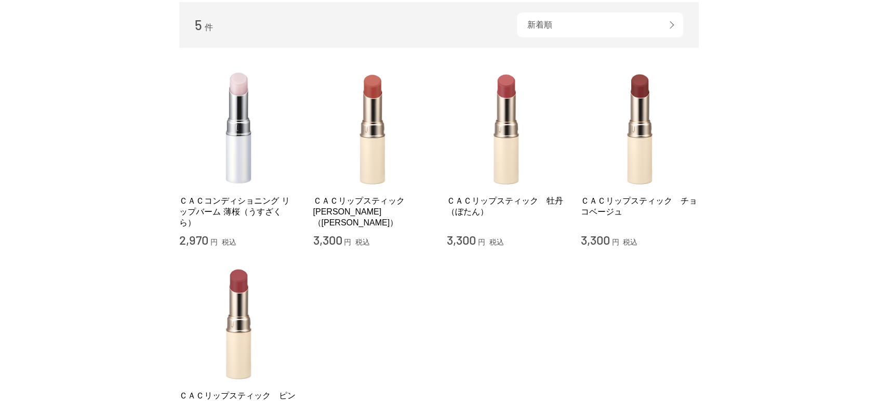
scroll to position [346, 0]
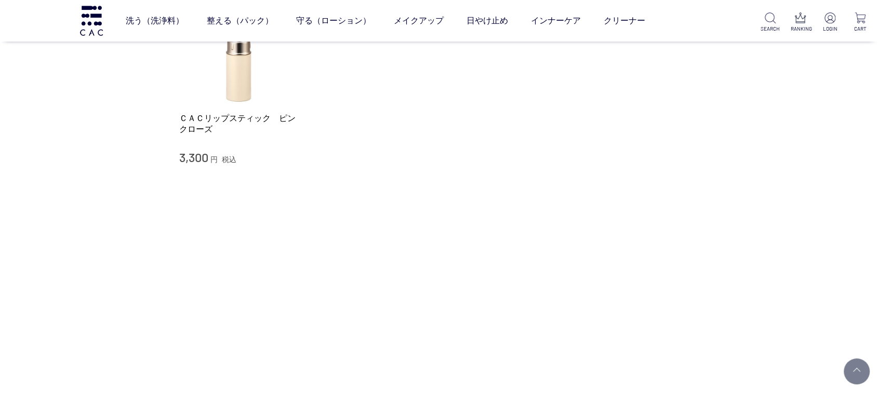
click at [227, 138] on div "ＣＡＣリップスティック　ピンクローズ" at bounding box center [238, 129] width 118 height 33
click at [216, 82] on img at bounding box center [238, 45] width 118 height 118
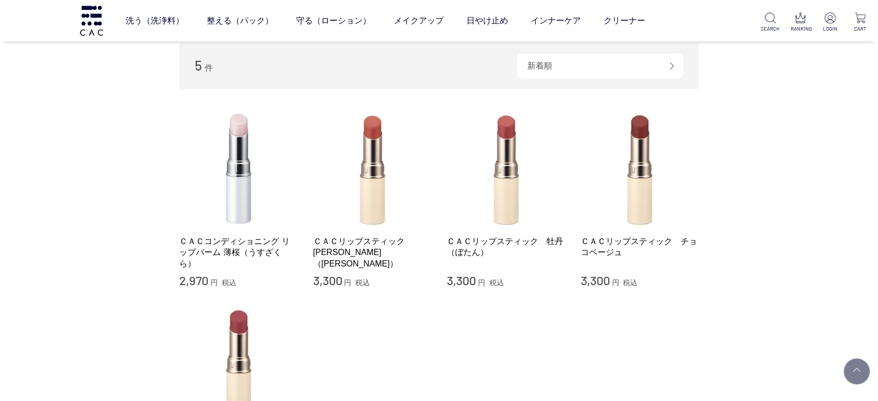
scroll to position [0, 0]
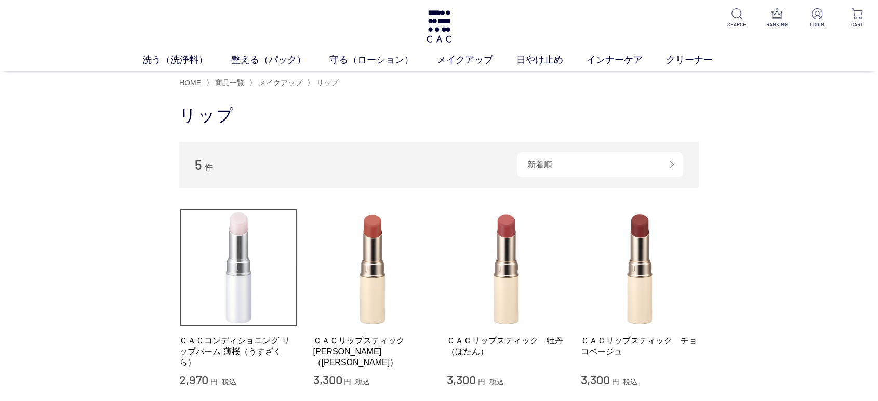
click at [229, 268] on img at bounding box center [238, 267] width 118 height 118
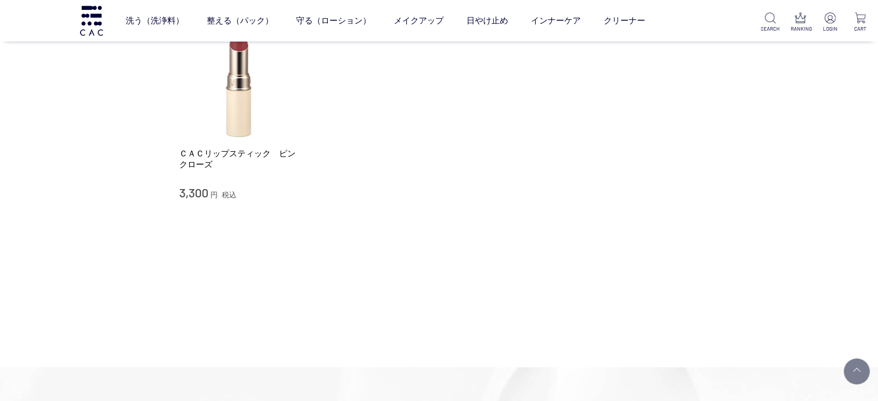
scroll to position [173, 0]
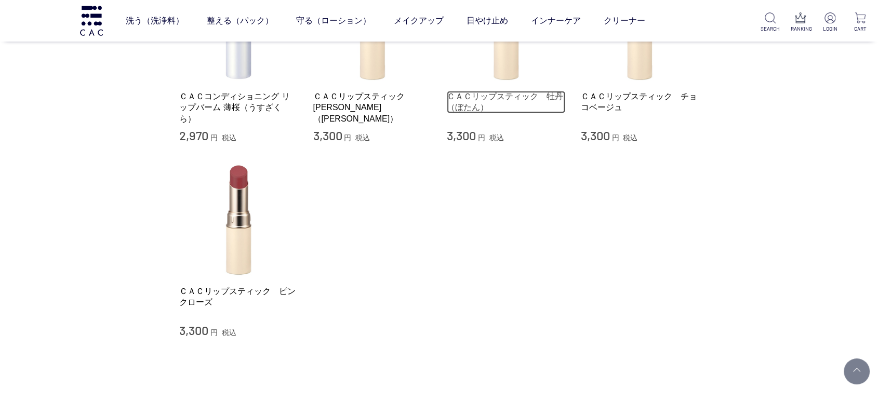
click at [486, 103] on link "ＣＡＣリップスティック　牡丹（ぼたん）" at bounding box center [506, 102] width 118 height 22
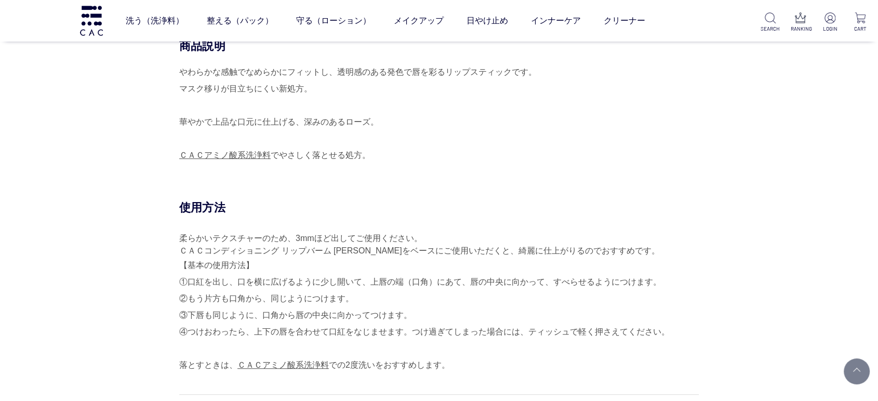
scroll to position [404, 0]
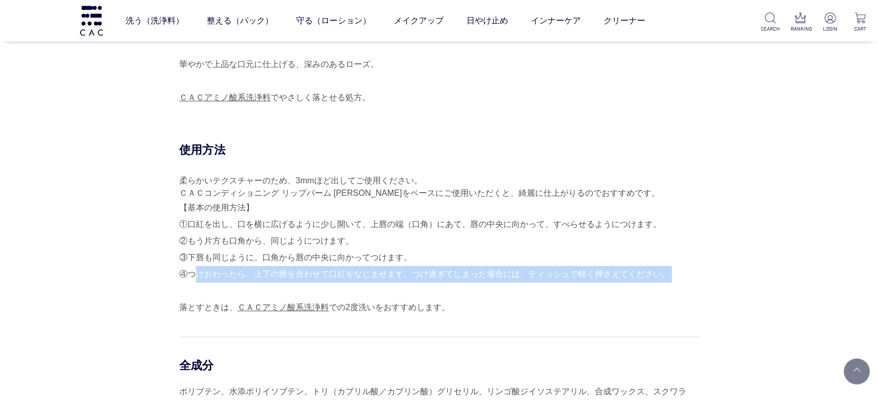
drag, startPoint x: 188, startPoint y: 273, endPoint x: 661, endPoint y: 286, distance: 473.4
click at [661, 286] on div "【基本の使用方法】 ①口紅を出し、口を横に広げるように少し開いて、上唇の端（口角）にあて、唇の中央に向かって、すべらせるようにつけます。 ②もう片方も口角から…" at bounding box center [438, 257] width 519 height 116
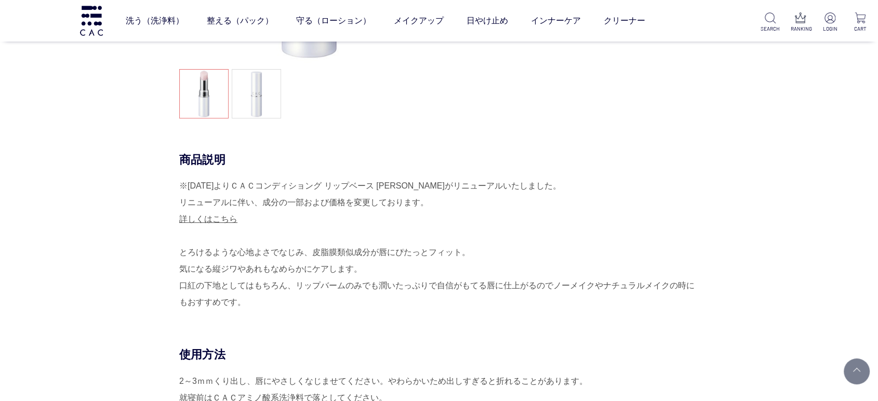
scroll to position [231, 0]
click at [320, 318] on div "商品説明 ※[DATE]よりＣＡＣコンディショング リップベース [PERSON_NAME]がリニューアルいたしました。 リニューアルに伴い、成分の一部および…" at bounding box center [438, 251] width 519 height 195
click at [268, 295] on div "※[DATE]よりＣＡＣコンディショング リップベース [PERSON_NAME]がリニューアルいたしました。 リニューアルに伴い、成分の一部および価格を変更…" at bounding box center [438, 245] width 519 height 133
click at [271, 297] on div "※2025年4月30日よりＣＡＣコンディショング リップベース 薄桜がリニューアルいたしました。 リニューアルに伴い、成分の一部および価格を変更しております。…" at bounding box center [438, 245] width 519 height 133
click at [242, 308] on div "※2025年4月30日よりＣＡＣコンディショング リップベース 薄桜がリニューアルいたしました。 リニューアルに伴い、成分の一部および価格を変更しております。…" at bounding box center [438, 245] width 519 height 133
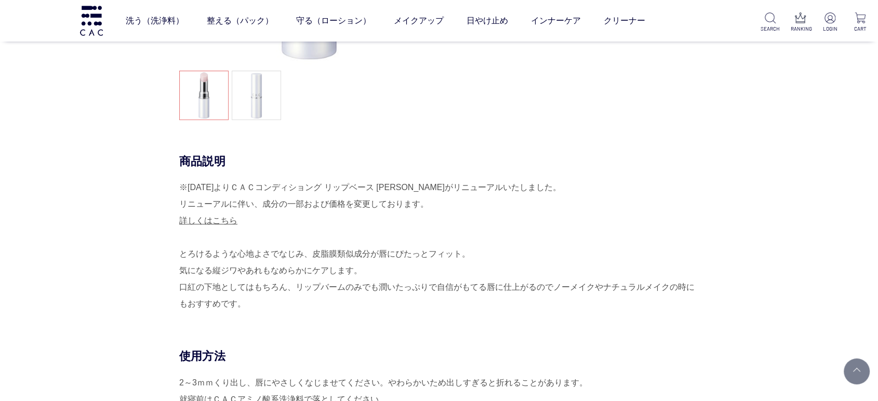
click at [232, 306] on div "※2025年4月30日よりＣＡＣコンディショング リップベース 薄桜がリニューアルいたしました。 リニューアルに伴い、成分の一部および価格を変更しております。…" at bounding box center [438, 245] width 519 height 133
click at [259, 305] on div "※2025年4月30日よりＣＡＣコンディショング リップベース 薄桜がリニューアルいたしました。 リニューアルに伴い、成分の一部および価格を変更しております。…" at bounding box center [438, 245] width 519 height 133
click at [282, 304] on div "※2025年4月30日よりＣＡＣコンディショング リップベース 薄桜がリニューアルいたしました。 リニューアルに伴い、成分の一部および価格を変更しております。…" at bounding box center [438, 245] width 519 height 133
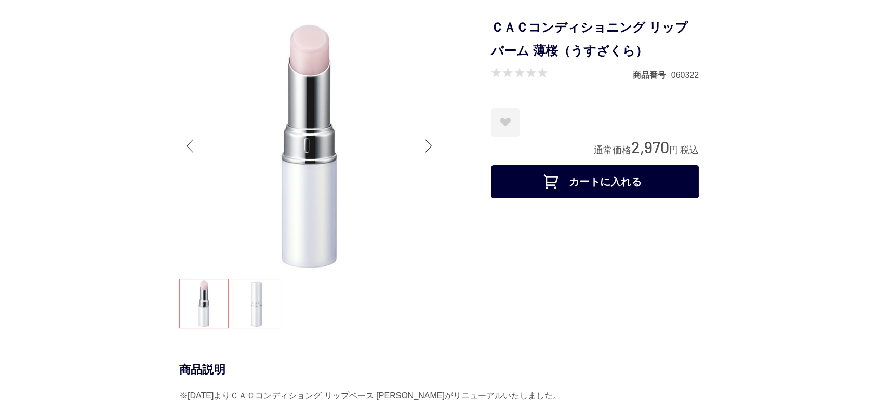
scroll to position [0, 0]
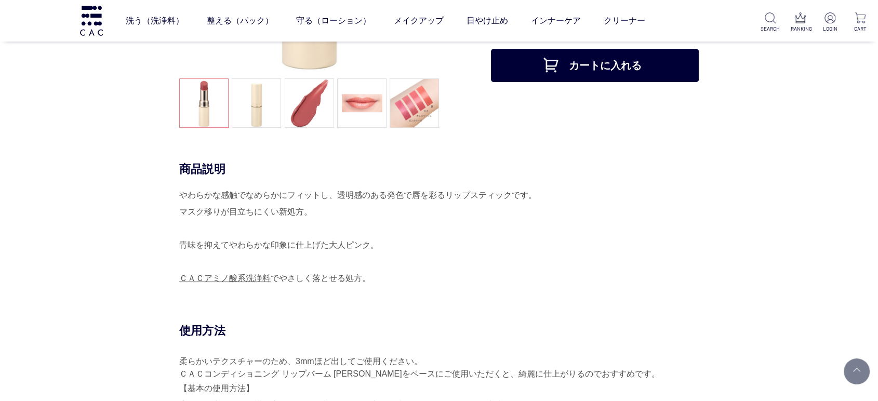
scroll to position [461, 0]
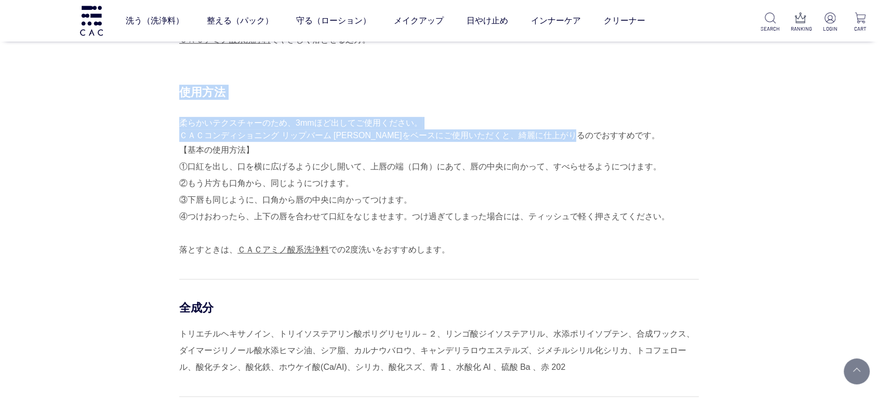
drag, startPoint x: 173, startPoint y: 119, endPoint x: 601, endPoint y: 136, distance: 428.3
click at [601, 136] on div "使用方法 柔らかいテクスチャーのため、3mmほど出してご使用ください。 ＣＡＣコンディショニング リップバーム [PERSON_NAME]をベースにご使用いた…" at bounding box center [438, 333] width 519 height 497
click at [601, 136] on div "使用方法 柔らかいテクスチャーのため、3mmほど出してご使用ください。 ＣＡＣコンディショニング リップバーム [PERSON_NAME]をベースにご使用いた…" at bounding box center [438, 171] width 519 height 173
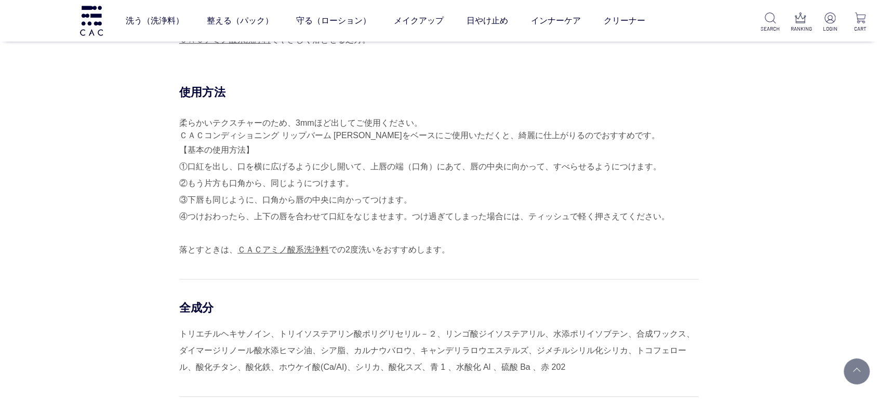
click at [400, 172] on div "【基本の使用方法】 ①口紅を出し、口を横に広げるように少し開いて、上唇の端（口角）にあて、唇の中央に向かって、すべらせるようにつけます。 ②もう片方も口角から…" at bounding box center [438, 200] width 519 height 116
drag, startPoint x: 367, startPoint y: 184, endPoint x: 169, endPoint y: 150, distance: 201.0
click at [179, 150] on div "使用方法 柔らかいテクスチャーのため、3mmほど出してご使用ください。 ＣＡＣコンディショニング リップバーム [PERSON_NAME]をベースにご使用いた…" at bounding box center [438, 333] width 519 height 497
click at [179, 136] on div "使用方法 柔らかいテクスチャーのため、3mmほど出してご使用ください。 ＣＡＣコンディショニング リップバーム [PERSON_NAME]をベースにご使用いた…" at bounding box center [438, 333] width 519 height 497
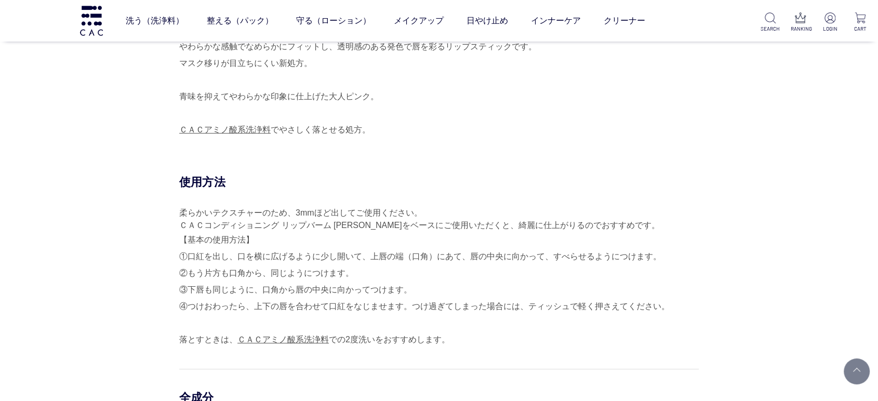
scroll to position [346, 0]
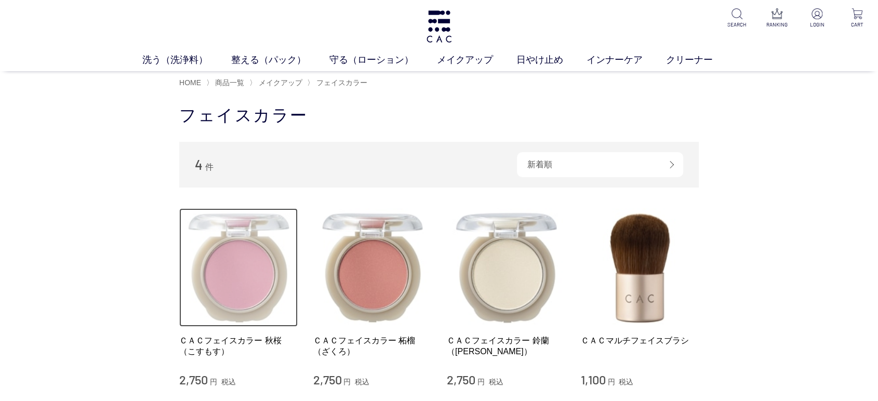
click at [251, 261] on img at bounding box center [238, 267] width 118 height 118
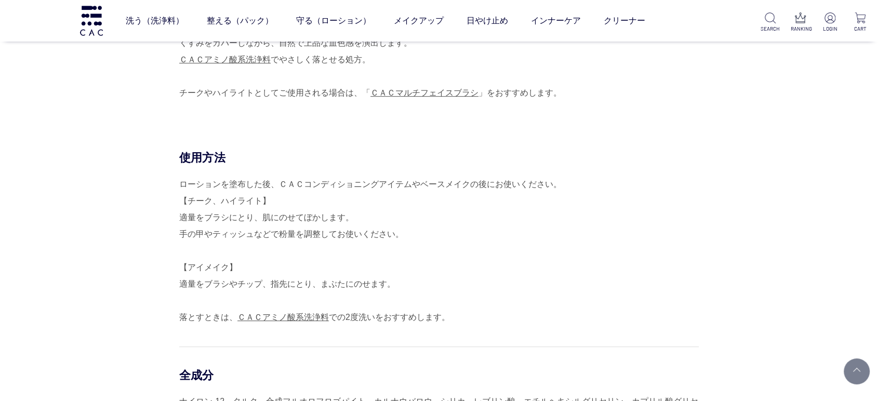
scroll to position [346, 0]
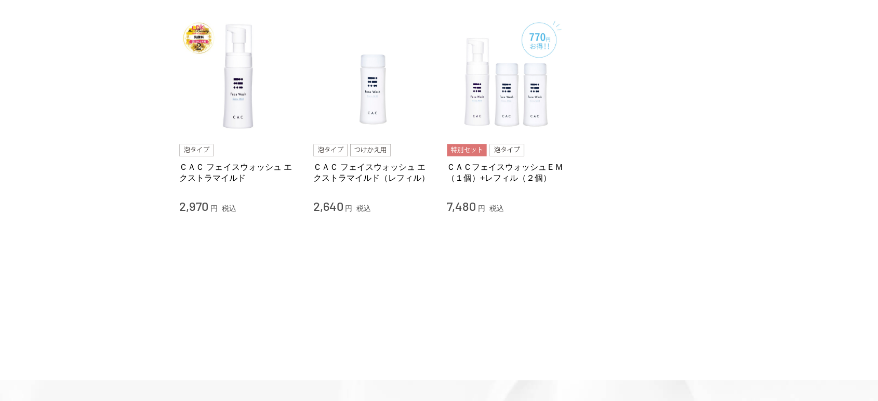
scroll to position [58, 0]
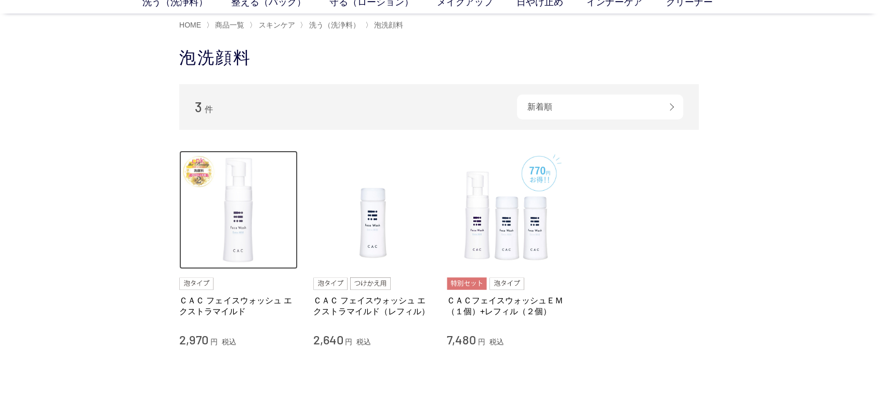
click at [218, 224] on img at bounding box center [238, 210] width 118 height 118
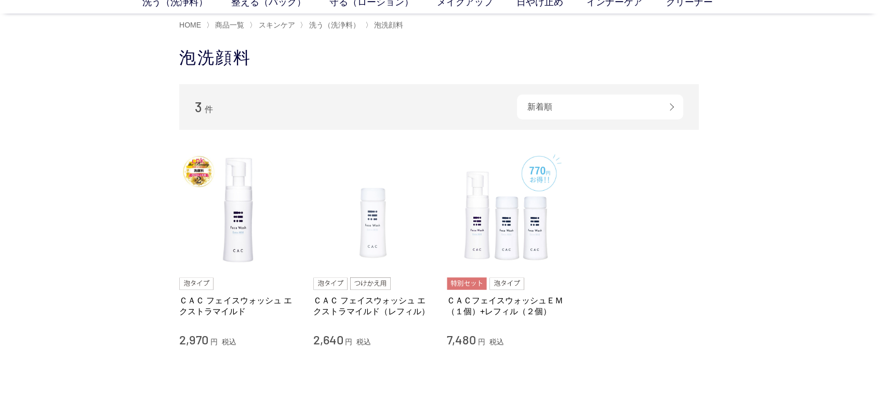
scroll to position [57, 0]
click at [632, 272] on li "ＣＡＣ フェイスウォッシュ エクストラマイルド 2,970 円 税込 ＣＡＣ フェイスウォッシュ エクストラマイルド（レフィル） 2,640 円 税込 ＣＡＣ…" at bounding box center [438, 249] width 519 height 197
click at [0, 171] on div "買い物かご 買い物かご内の商品 買い物かごは空です... カテゴリから探す 商品一覧 スキンケア 洗う（洗浄料） 液体洗浄料 パウダー洗浄料 泡洗顔料 グッズ…" at bounding box center [439, 239] width 878 height 405
drag, startPoint x: 65, startPoint y: 120, endPoint x: 94, endPoint y: 59, distance: 66.9
click at [65, 120] on div "買い物かご 買い物かご内の商品 買い物かごは空です... カテゴリから探す 商品一覧 スキンケア 洗う（洗浄料） 液体洗浄料 パウダー洗浄料 泡洗顔料 グッズ…" at bounding box center [439, 239] width 878 height 405
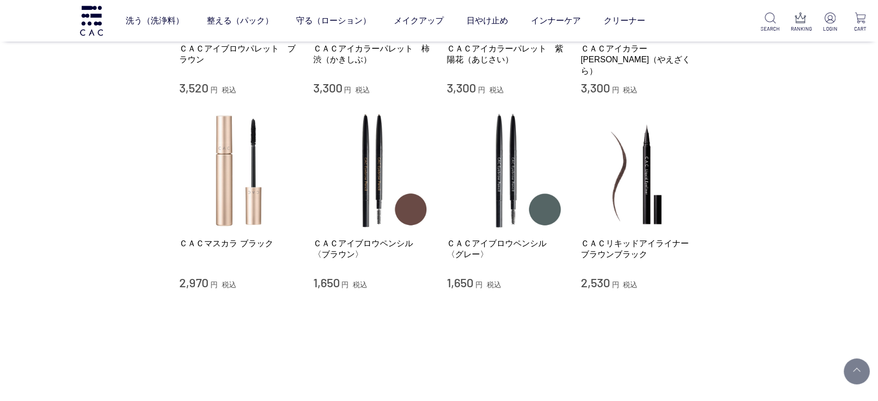
scroll to position [288, 0]
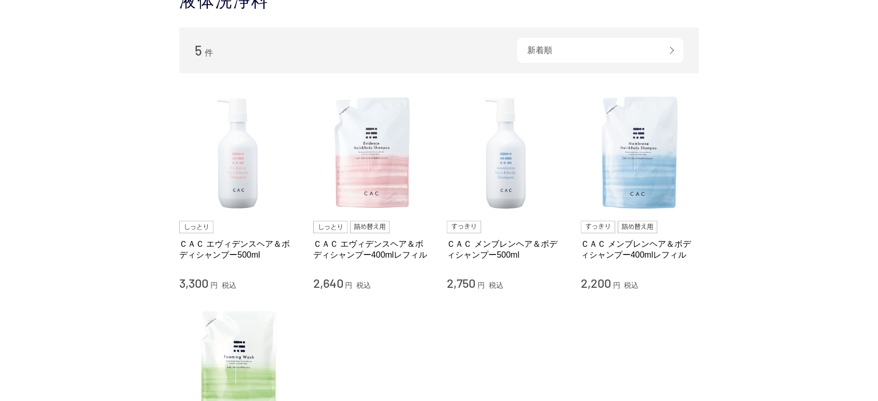
scroll to position [58, 0]
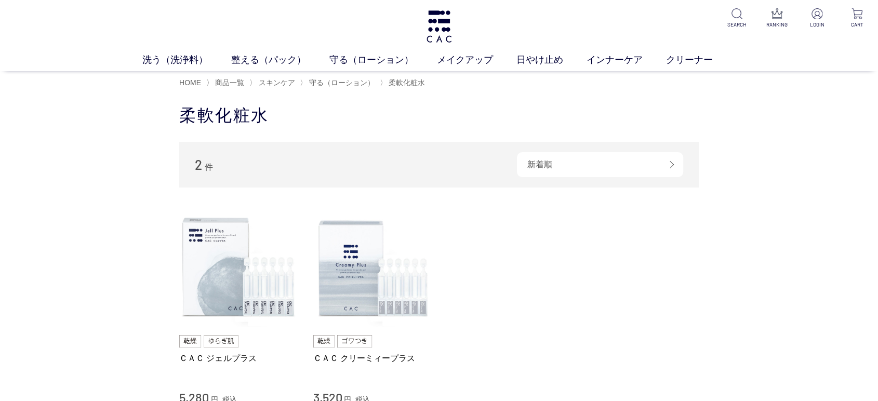
drag, startPoint x: 719, startPoint y: 226, endPoint x: 134, endPoint y: 123, distance: 594.4
click at [134, 123] on div "買い物かご 買い物かご内の商品 買い物かごは空です... カテゴリから探す 商品一覧 スキンケア 洗う（洗浄料） 整える（パック） 守る（ローション） 保湿化…" at bounding box center [439, 296] width 878 height 405
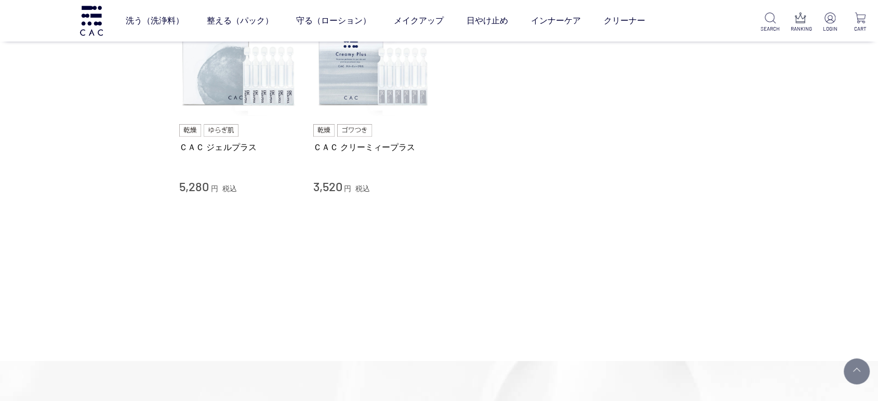
scroll to position [115, 0]
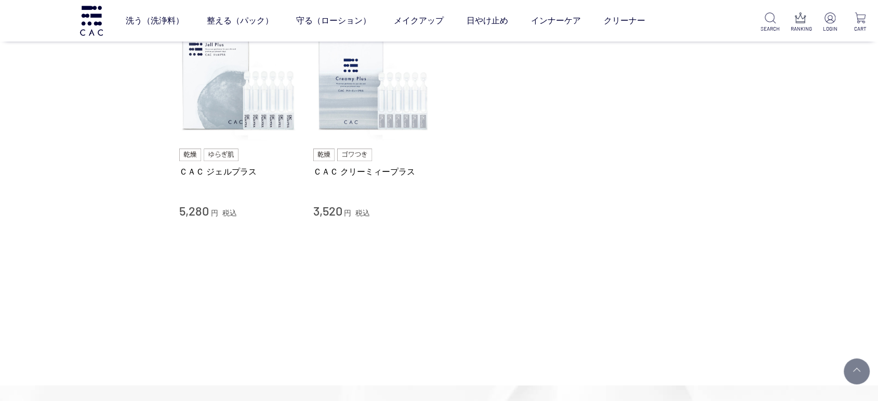
drag, startPoint x: 0, startPoint y: 130, endPoint x: 0, endPoint y: 207, distance: 77.4
click at [0, 130] on div "買い物かご 買い物かご内の商品 買い物かごは空です... カテゴリから探す 商品一覧 スキンケア 洗う（洗浄料） 整える（パック） 守る（ローション） 保湿化…" at bounding box center [439, 110] width 878 height 405
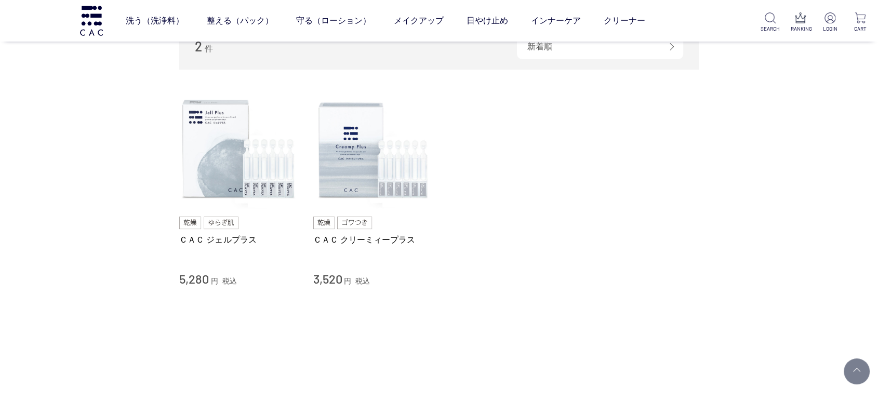
scroll to position [0, 0]
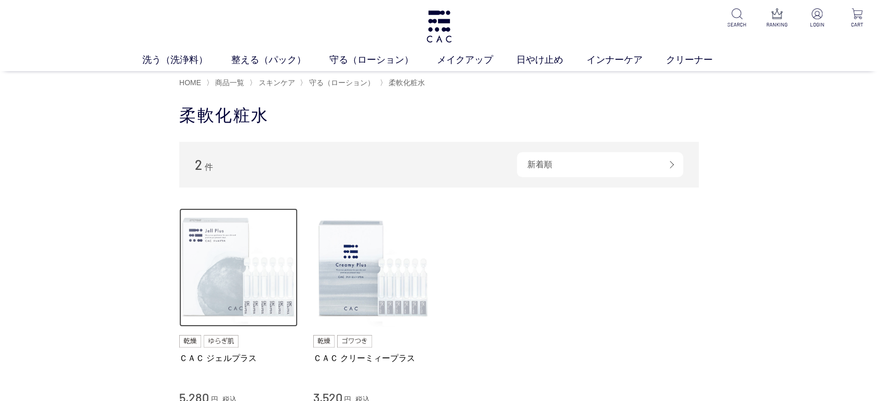
click at [204, 296] on img at bounding box center [238, 267] width 118 height 118
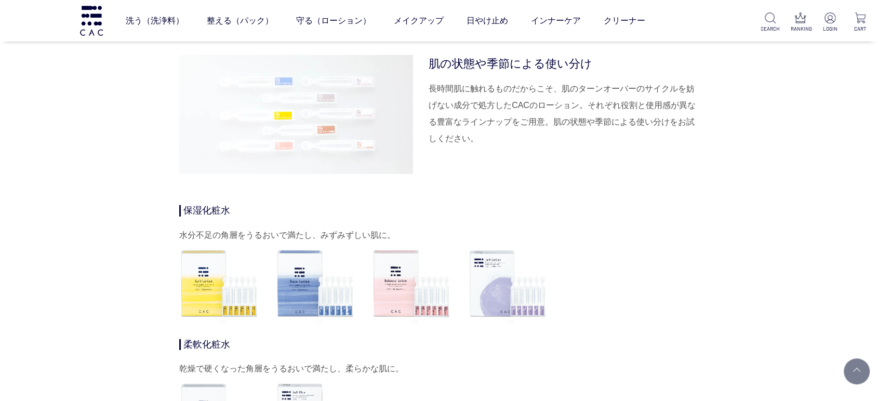
scroll to position [2943, 0]
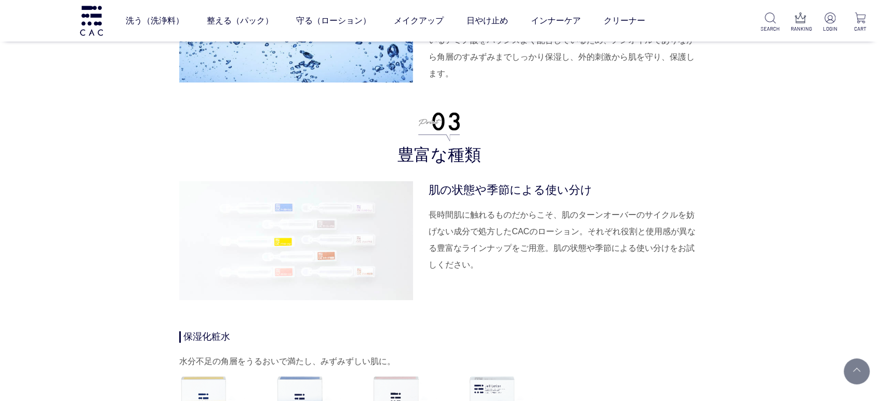
click at [489, 187] on dt "肌の状態や季節による使い分け" at bounding box center [564, 189] width 270 height 17
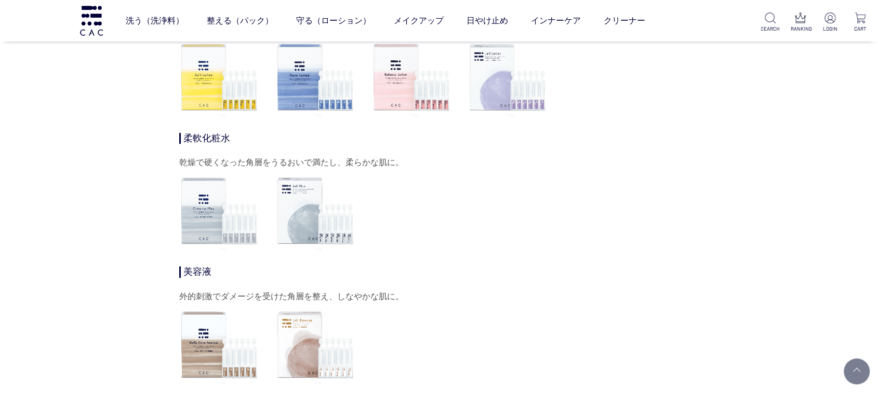
scroll to position [3290, 0]
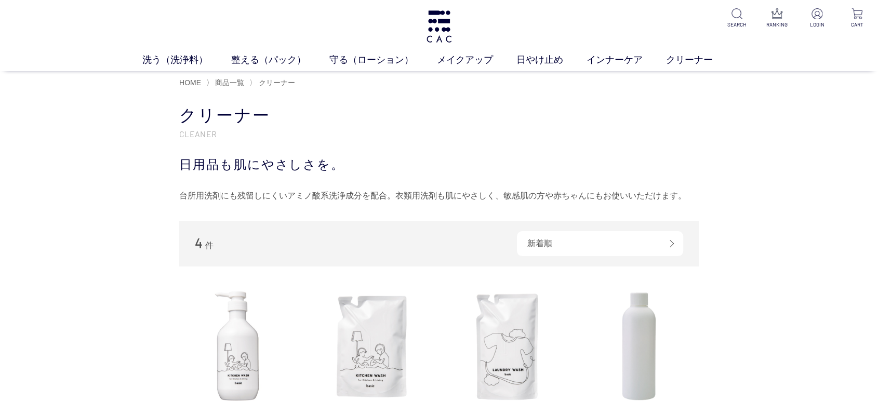
click at [0, 159] on div "買い物かご 買い物かご内の商品 買い物かごは空です... カテゴリから探す 商品一覧 スキンケア メイクアップ その他 日やけ止め インナーケア クリーナー …" at bounding box center [439, 327] width 878 height 466
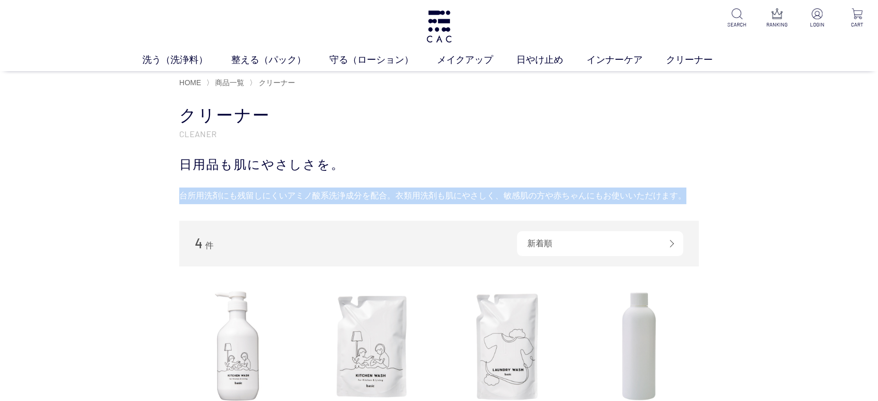
drag, startPoint x: 164, startPoint y: 202, endPoint x: 749, endPoint y: 199, distance: 584.4
click at [749, 199] on div "買い物かご 買い物かご内の商品 買い物かごは空です... カテゴリから探す 商品一覧 スキンケア メイクアップ その他 日やけ止め インナーケア クリーナー …" at bounding box center [439, 327] width 878 height 466
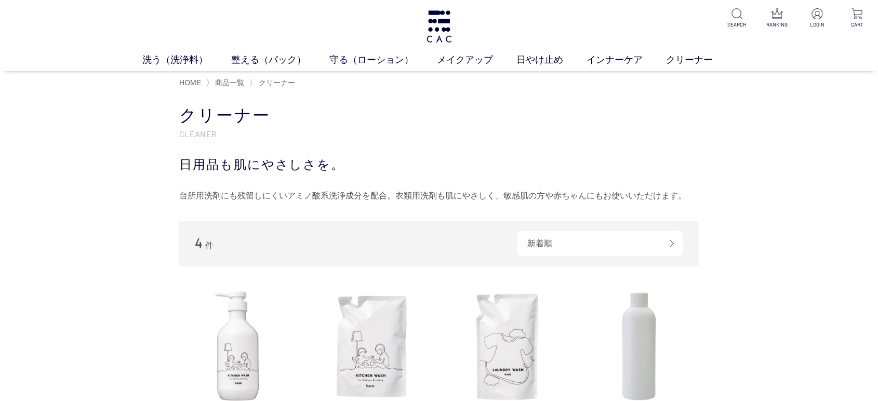
click at [714, 112] on div "買い物かご 買い物かご内の商品 買い物かごは空です... カテゴリから探す 商品一覧 スキンケア メイクアップ その他 日やけ止め インナーケア クリーナー …" at bounding box center [439, 332] width 551 height 456
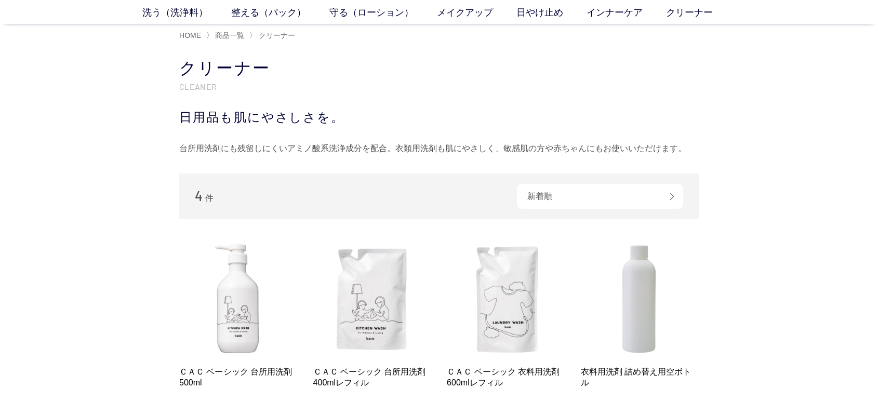
scroll to position [115, 0]
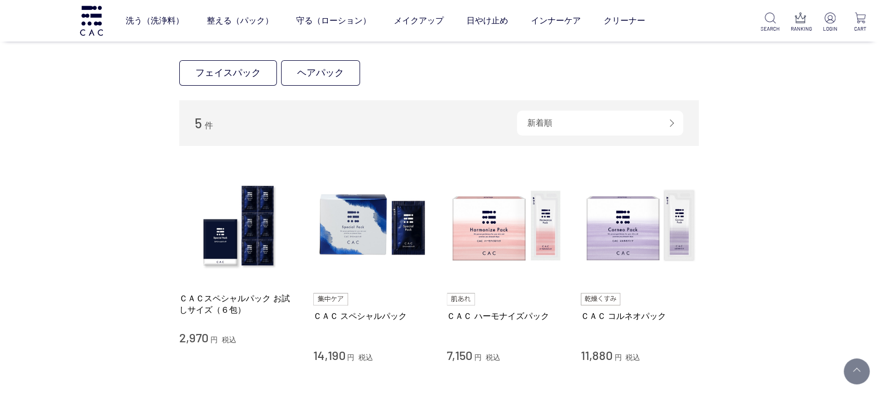
scroll to position [173, 0]
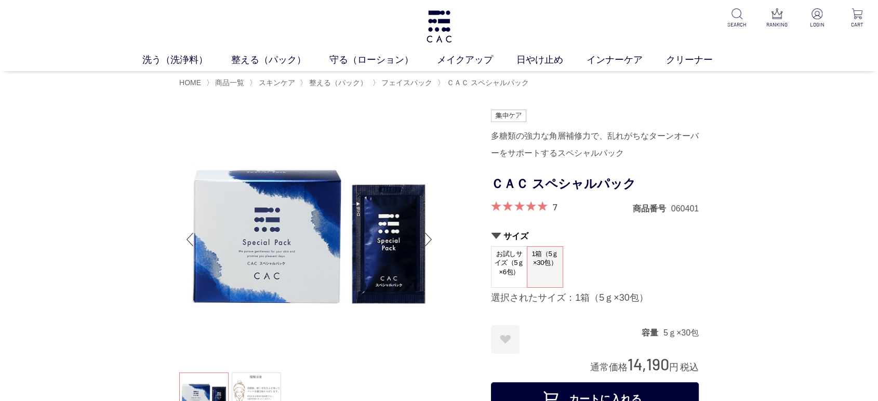
click at [515, 262] on span "お試しサイズ（5ｇ×6包）" at bounding box center [508, 263] width 35 height 33
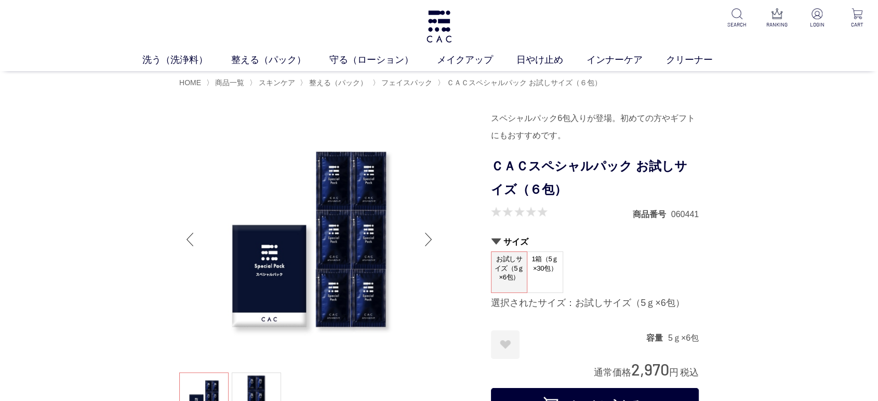
click at [694, 312] on div "サイズ お試しサイズ（5ｇ×6包） 1箱（5ｇ×30包） 選択されたサイズ：お試しサイズ（5ｇ×6包）" at bounding box center [595, 278] width 208 height 84
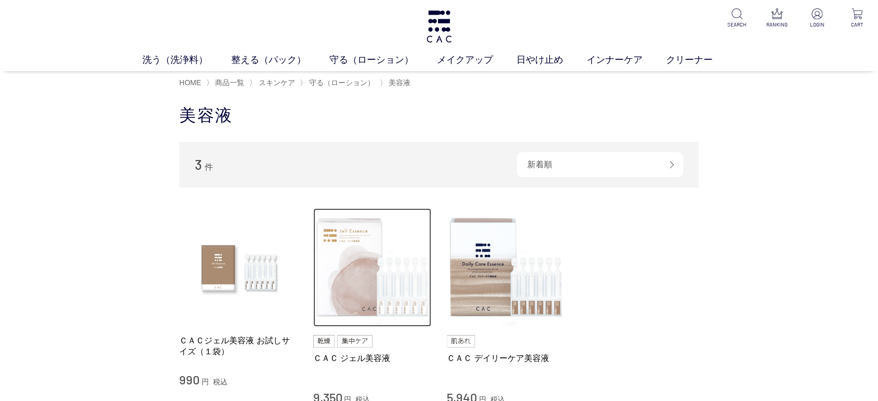
click at [364, 294] on img at bounding box center [372, 267] width 118 height 118
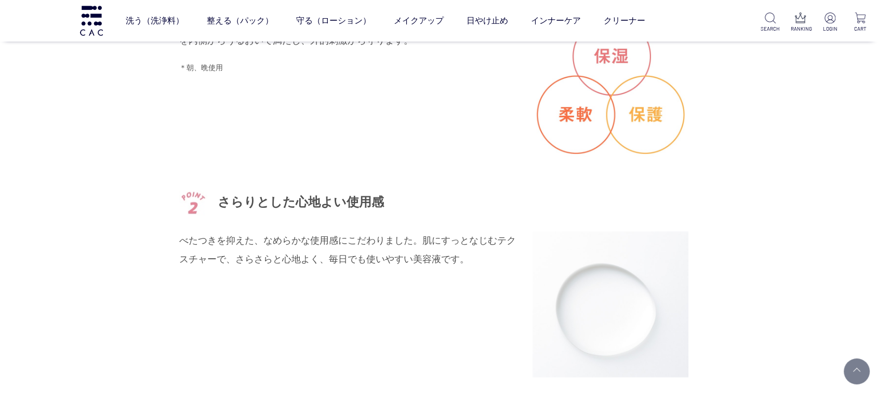
scroll to position [1500, 0]
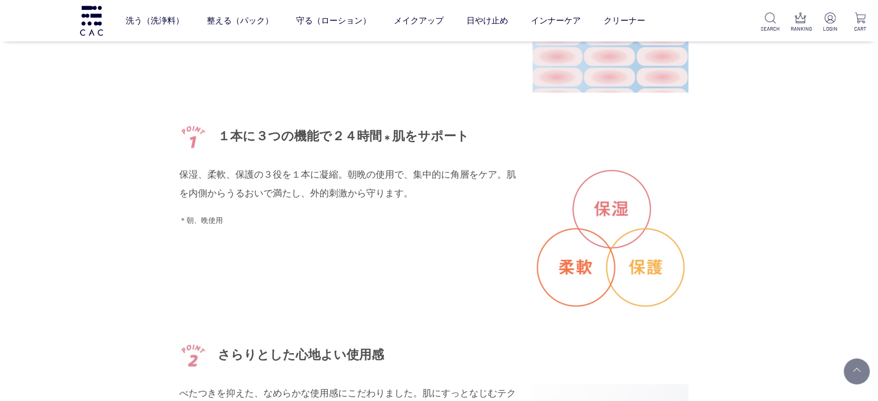
click at [270, 324] on div "自らすこやかさを守る鍵となる角層バリアを集中的にケアする高機能ジェル美容液。 角層バリアを集中的にケアする「ラフィノース」、保湿性が高いのにべたつきにくい「エ…" at bounding box center [438, 195] width 519 height 1125
click at [329, 218] on p "＊朝、晩使用" at bounding box center [348, 220] width 338 height 15
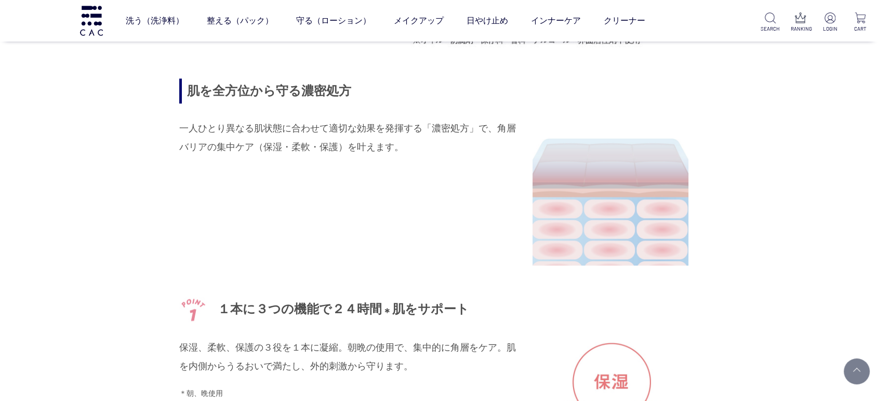
scroll to position [1270, 0]
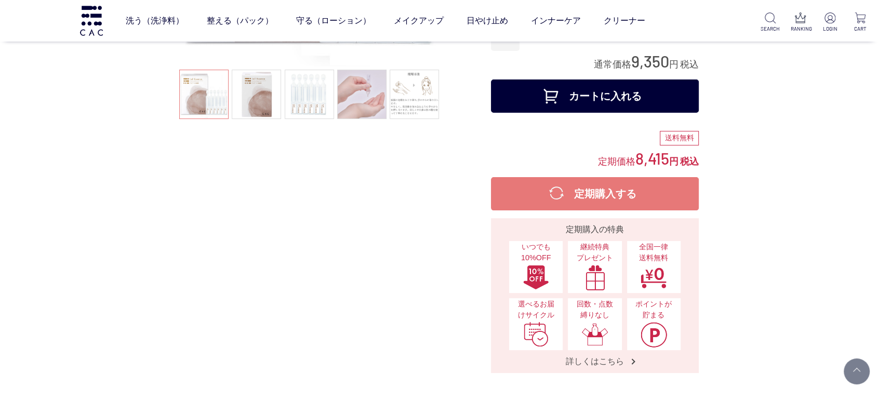
scroll to position [0, 0]
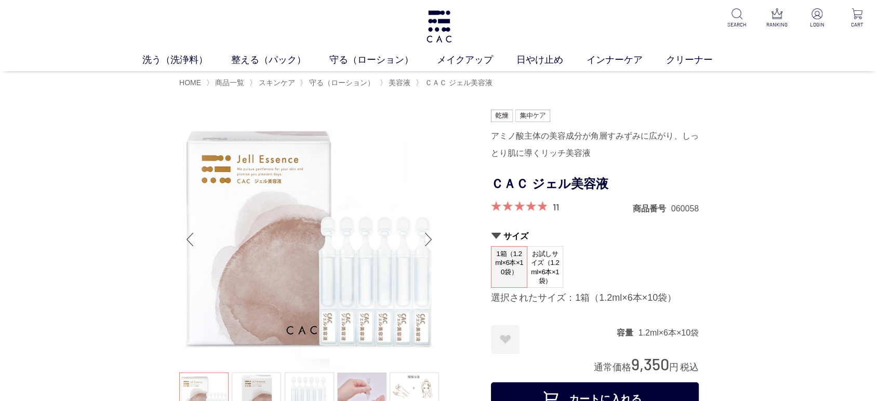
click at [673, 248] on div "1箱（1.2ml×6本×10袋） お試しサイズ（1.2ml×6本×1袋）" at bounding box center [595, 267] width 208 height 42
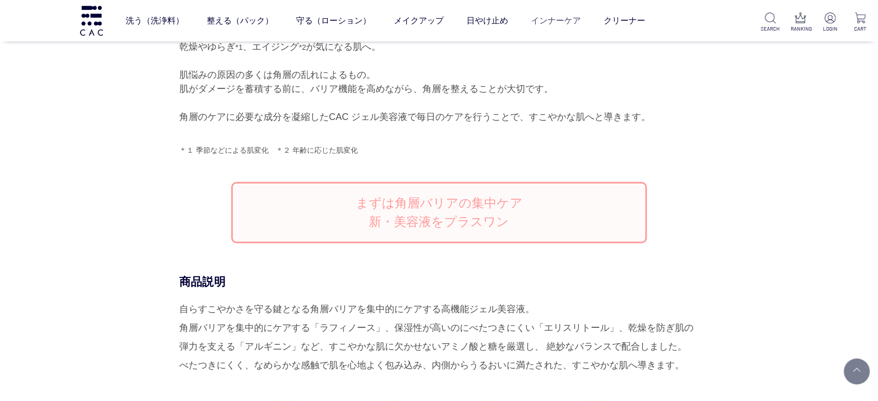
scroll to position [808, 0]
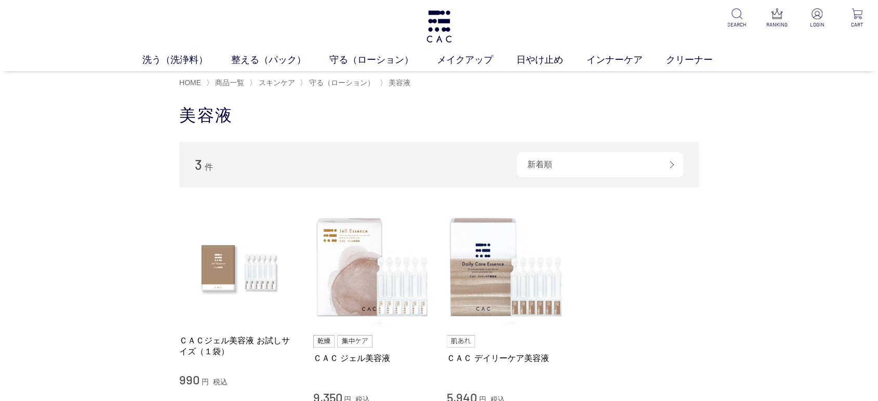
drag, startPoint x: 0, startPoint y: 0, endPoint x: 749, endPoint y: 319, distance: 814.1
click at [766, 319] on div "買い物かご 買い物かご内の商品 買い物かごは空です... カテゴリから探す 商品一覧 スキンケア 洗う（洗浄料） 整える（パック） 守る（ローション） 保湿化…" at bounding box center [439, 296] width 878 height 405
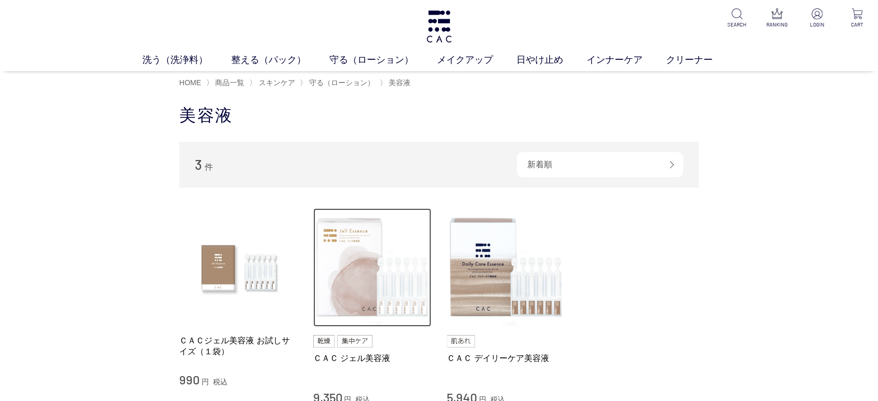
click at [323, 266] on img at bounding box center [372, 267] width 118 height 118
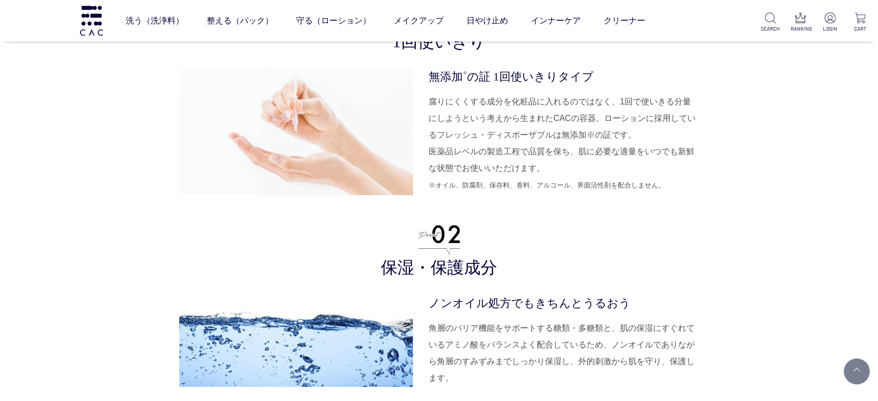
scroll to position [2366, 0]
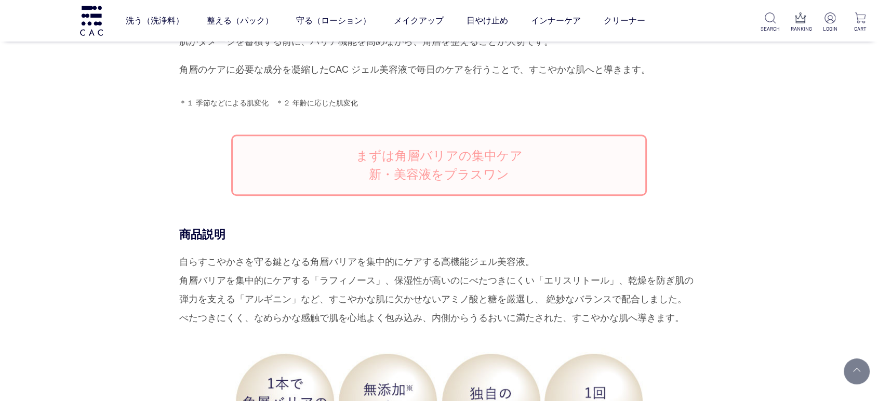
scroll to position [981, 0]
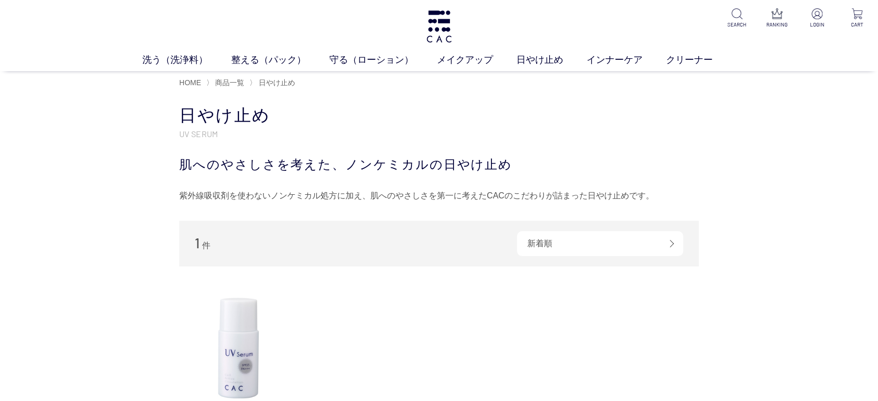
click at [330, 188] on div "紫外線吸収剤を使わないノンケミカル処方に加え、肌へのやさしさを第一に考えたCACのこだわりが詰まった日やけ止めです。" at bounding box center [438, 196] width 519 height 17
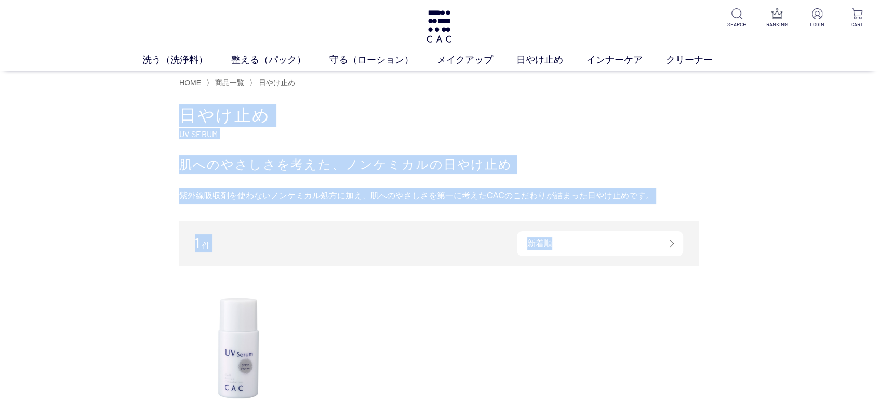
drag, startPoint x: 652, startPoint y: 203, endPoint x: 49, endPoint y: 110, distance: 610.7
click at [49, 110] on div "買い物かご 買い物かご内の商品 買い物かごは空です... カテゴリから探す 商品一覧 スキンケア メイクアップ その他 日やけ止め インナーケア クリーナー …" at bounding box center [439, 327] width 878 height 466
click at [25, 162] on div "買い物かご 買い物かご内の商品 買い物かごは空です... カテゴリから探す 商品一覧 スキンケア メイクアップ その他 日やけ止め インナーケア クリーナー …" at bounding box center [439, 327] width 878 height 466
drag, startPoint x: 492, startPoint y: 154, endPoint x: 589, endPoint y: 132, distance: 99.6
click at [493, 154] on div "日やけ止め UV SERUM 肌へのやさしさを考えた、ノンケミカルの日やけ止め 紫外線吸収剤を使わないノンケミカル処方に加え、肌へのやさしさを第一に考えたCA…" at bounding box center [438, 154] width 519 height 100
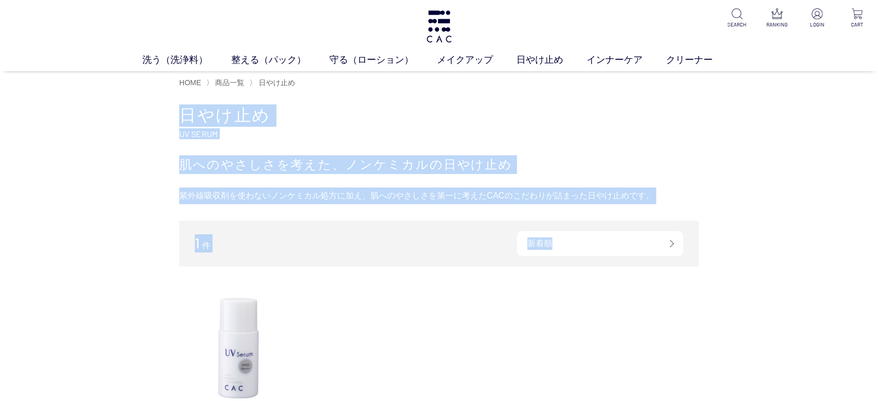
click at [647, 107] on h1 "日やけ止め" at bounding box center [438, 115] width 519 height 22
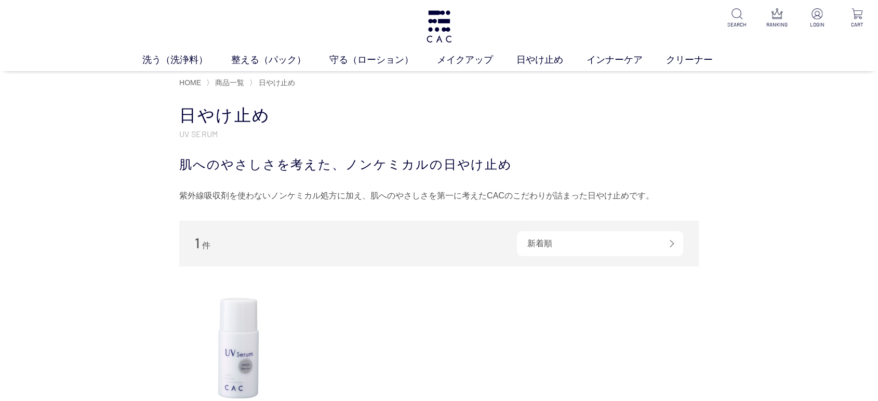
click at [647, 105] on h1 "日やけ止め" at bounding box center [438, 115] width 519 height 22
click at [241, 358] on img at bounding box center [238, 346] width 118 height 118
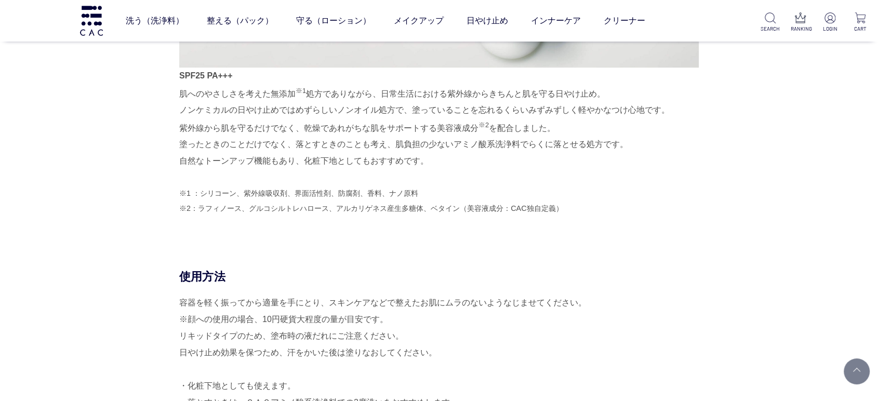
scroll to position [635, 0]
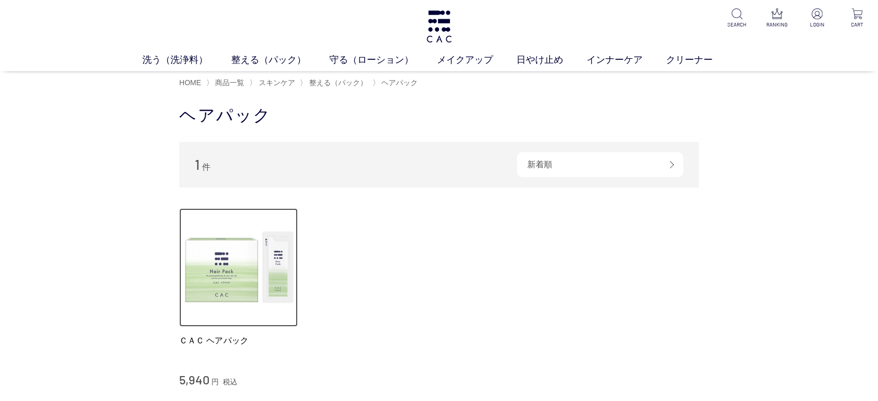
click at [198, 262] on img at bounding box center [238, 267] width 118 height 118
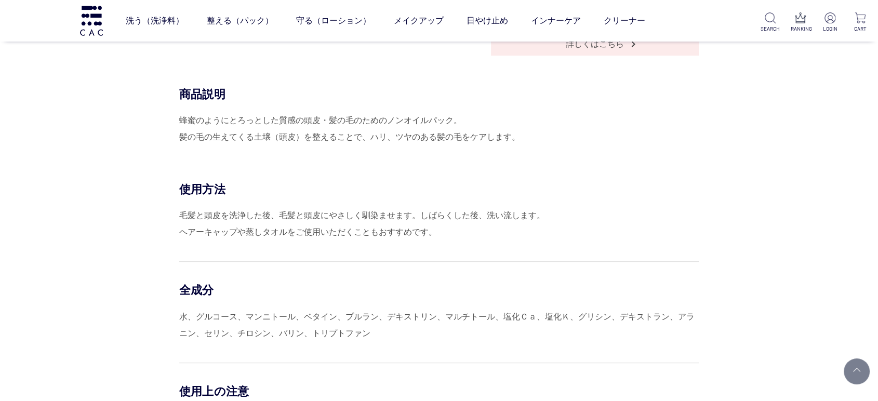
scroll to position [404, 0]
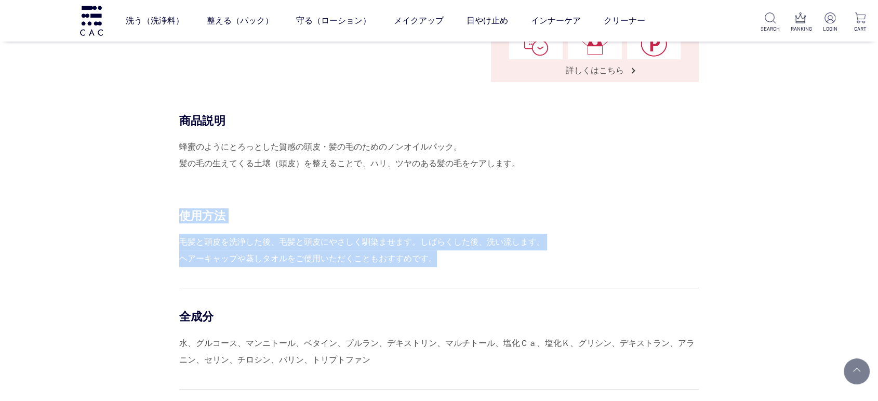
drag, startPoint x: 236, startPoint y: 232, endPoint x: 549, endPoint y: 251, distance: 313.3
click at [549, 251] on div "使用方法 毛髪と頭皮を洗浄した後、毛髪と頭皮にやさしく馴染ませます。しばらくした後、洗い流します。 ヘアーキャップや蒸しタオルをご使用いただくこともおすすめで…" at bounding box center [438, 391] width 519 height 366
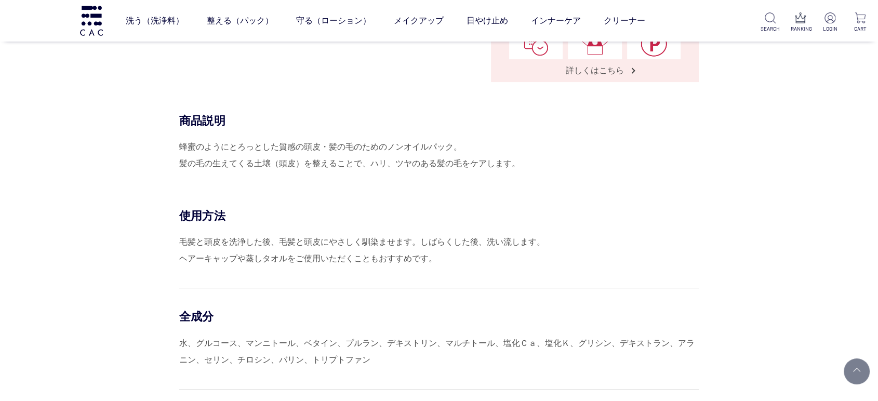
click at [578, 275] on div "使用方法 毛髪と頭皮を洗浄した後、毛髪と頭皮にやさしく馴染ませます。しばらくした後、洗い流します。 ヘアーキャップや蒸しタオルをご使用いただくこともおすすめで…" at bounding box center [438, 371] width 519 height 327
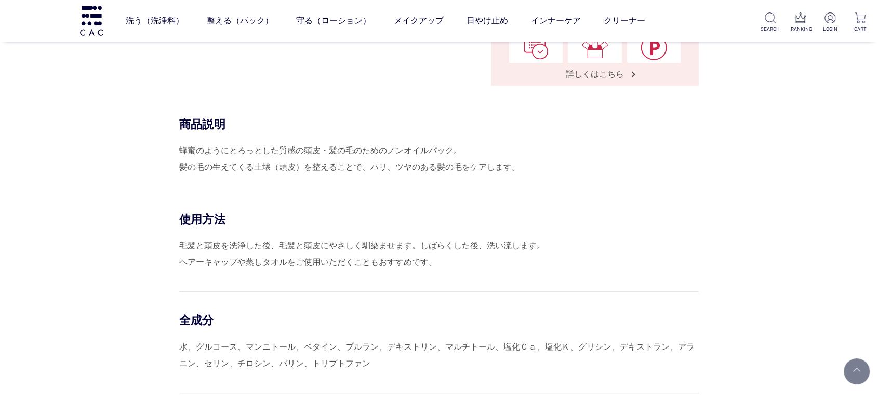
scroll to position [346, 0]
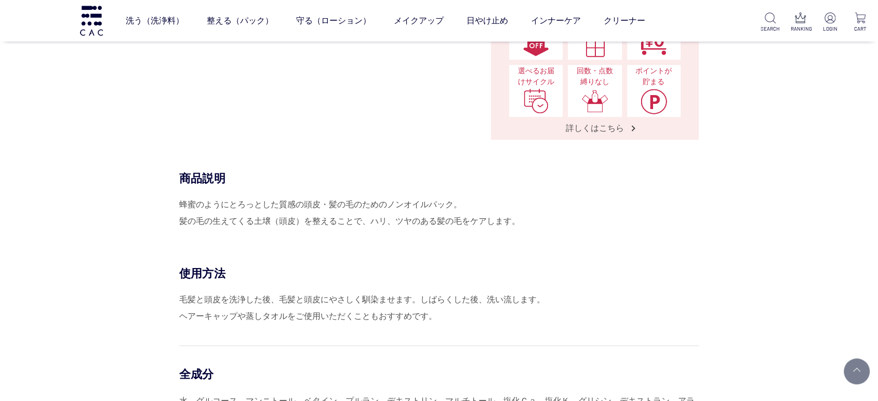
drag, startPoint x: 183, startPoint y: 213, endPoint x: 577, endPoint y: 215, distance: 393.8
click at [577, 215] on div "蜂蜜のようにとろっとした質感の頭皮・髪の毛のためのノンオイルパック。 髪の毛の生えてくる土壌（頭皮）を整えることで、ハリ、ツヤのある髪の毛をケアします。" at bounding box center [438, 212] width 519 height 33
click at [533, 304] on div "毛髪と頭皮を洗浄した後、毛髪と頭皮にやさしく馴染ませます。しばらくした後、洗い流します。 ヘアーキャップや蒸しタオルをご使用いただくこともおすすめです。" at bounding box center [438, 307] width 519 height 33
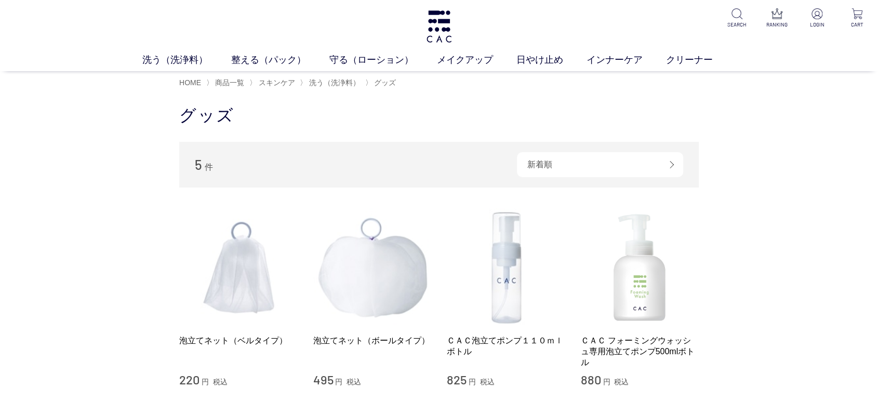
click at [0, 337] on div "買い物かご 買い物かご内の商品 買い物かごは空です... カテゴリから探す 商品一覧 スキンケア 洗う（洗浄料） 液体洗浄料 パウダー洗浄料 泡洗顔料 グッズ…" at bounding box center [439, 385] width 878 height 582
drag, startPoint x: 0, startPoint y: 337, endPoint x: 22, endPoint y: 335, distance: 22.0
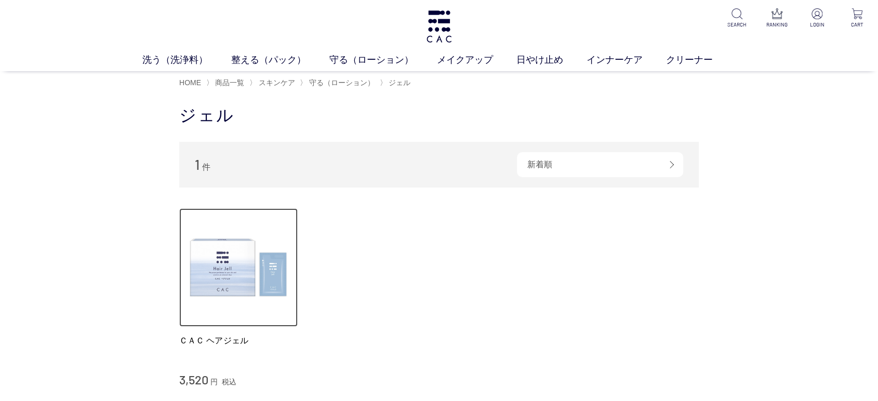
click at [213, 302] on img at bounding box center [238, 267] width 118 height 118
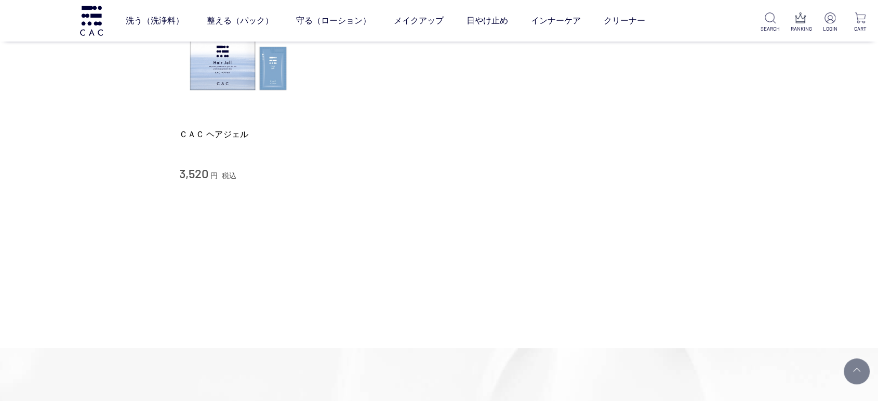
scroll to position [115, 0]
